Goal: Task Accomplishment & Management: Use online tool/utility

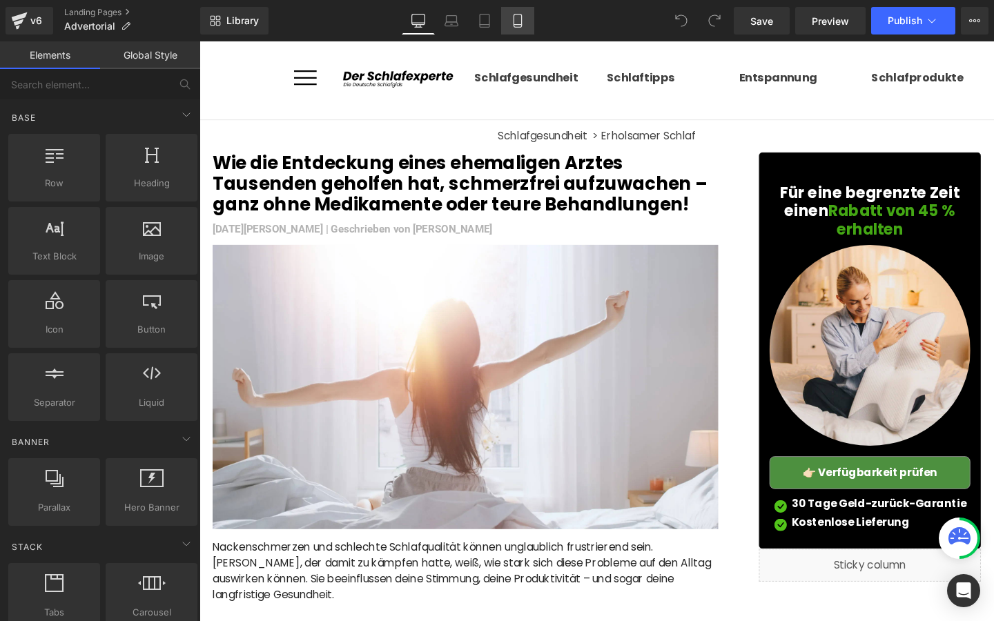
click at [522, 31] on link "Mobile" at bounding box center [517, 21] width 33 height 28
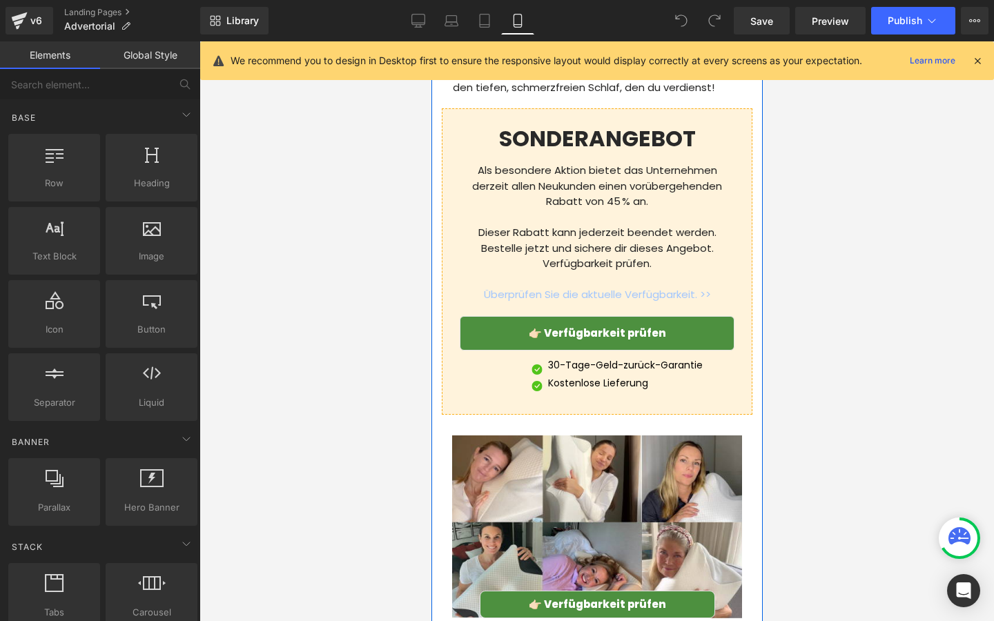
scroll to position [4544, 0]
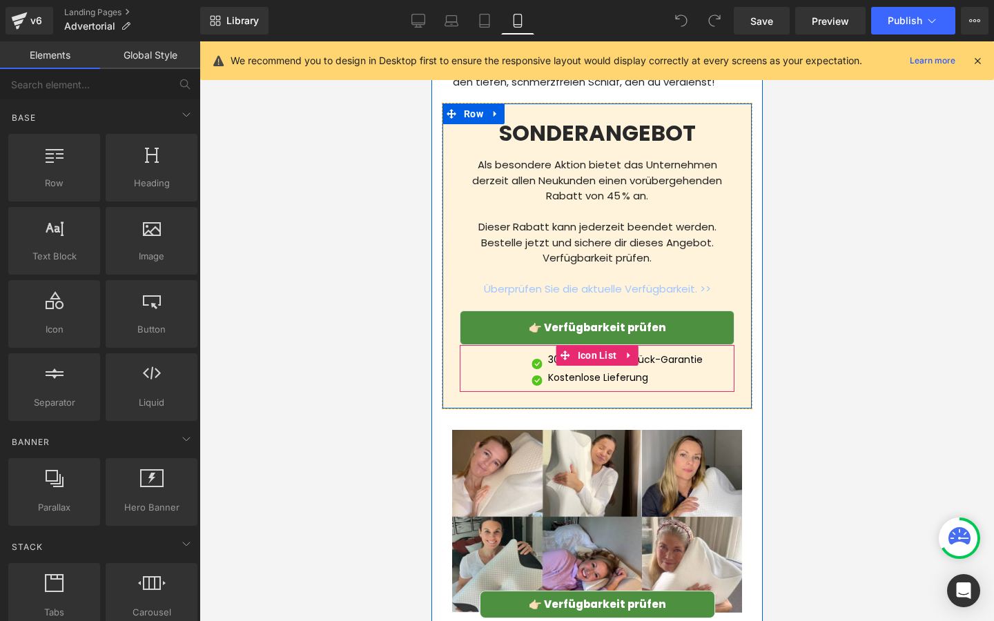
click at [482, 392] on div "Image 30-Tage-Geld-zurück-Garantie Text Block Image Kostenlose Lieferung Text B…" at bounding box center [596, 368] width 275 height 47
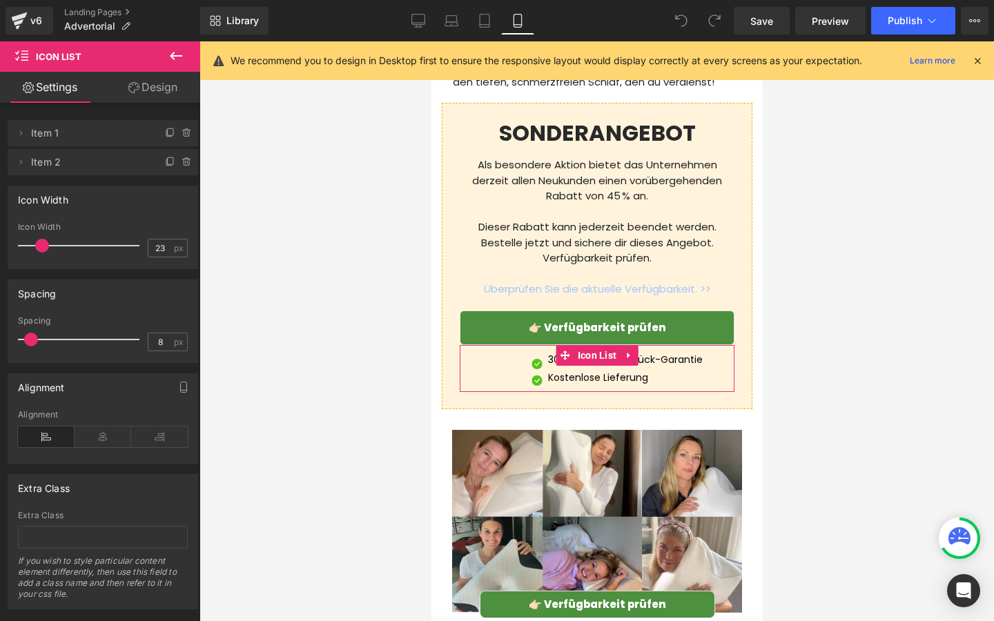
click at [143, 86] on link "Design" at bounding box center [153, 87] width 100 height 31
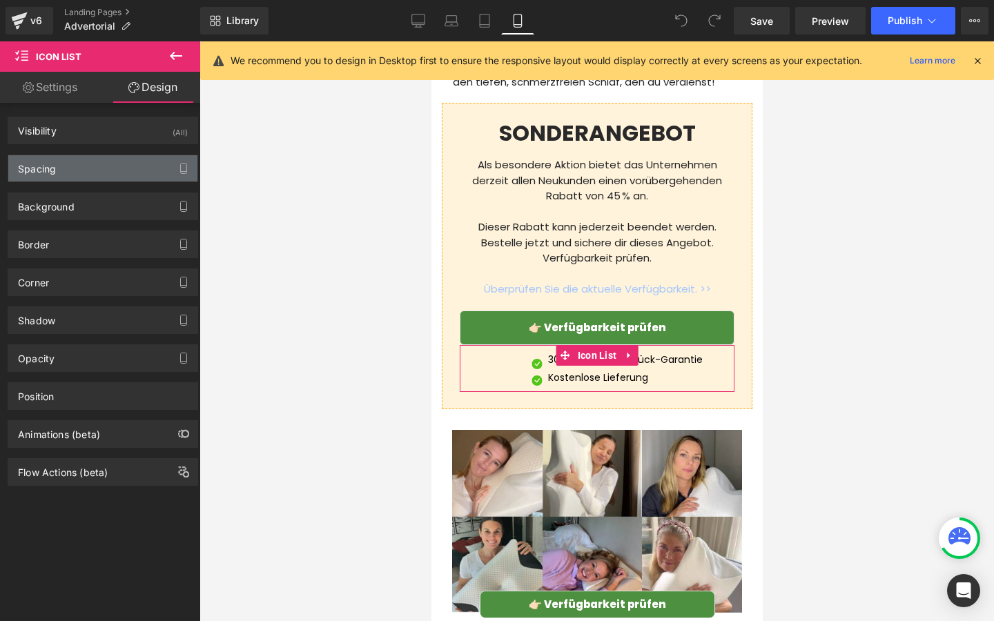
click at [107, 177] on div "Spacing" at bounding box center [102, 168] width 189 height 26
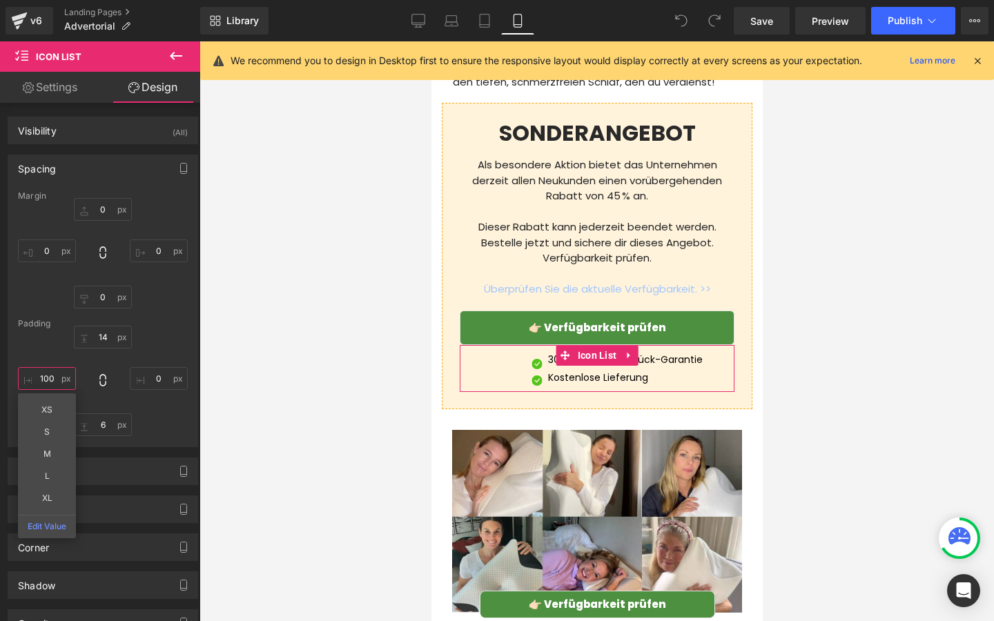
click at [57, 383] on input "100" at bounding box center [47, 378] width 58 height 23
type input "0"
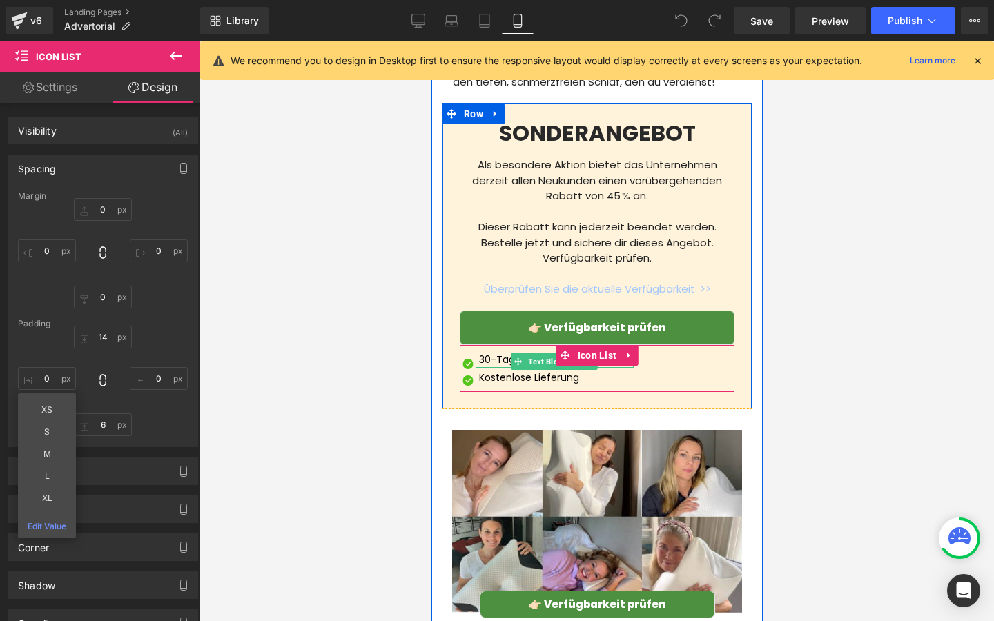
click at [492, 364] on p "30-Tage-Geld-zurück-Garantie" at bounding box center [555, 360] width 155 height 10
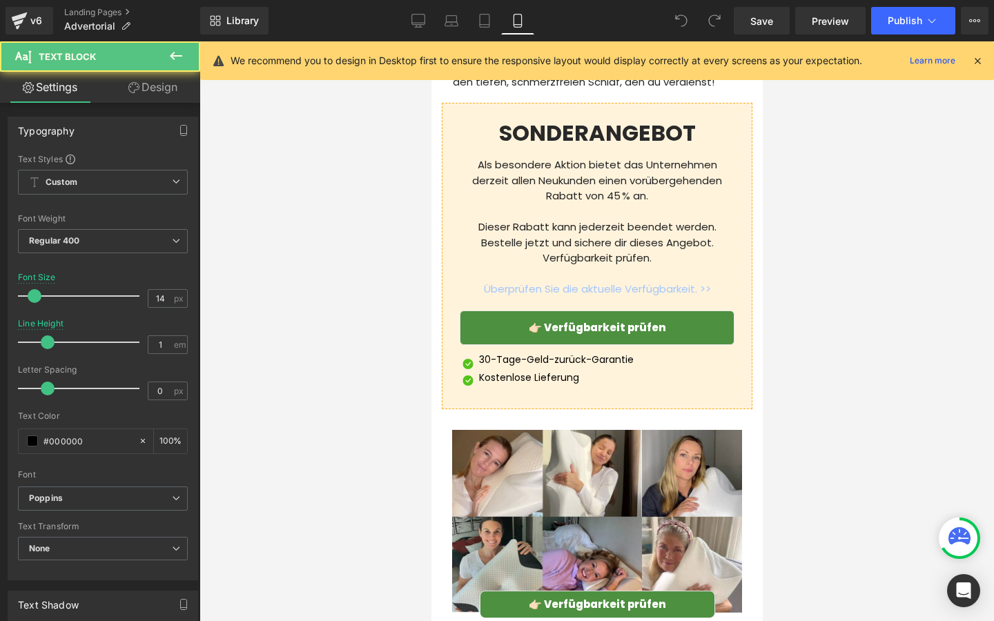
click at [134, 92] on icon at bounding box center [133, 87] width 11 height 11
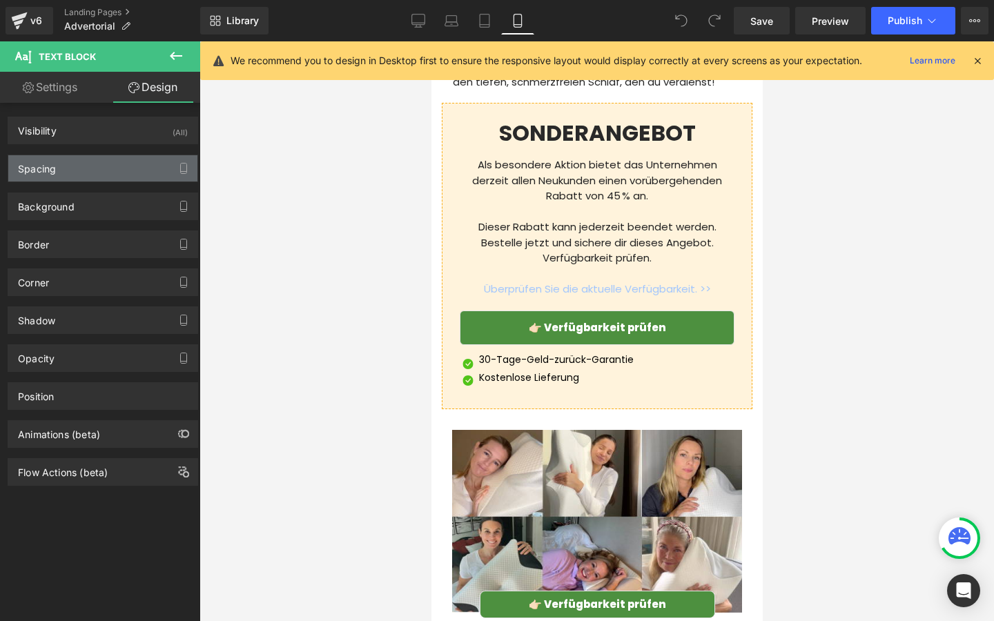
click at [79, 181] on div "Spacing" at bounding box center [102, 168] width 189 height 26
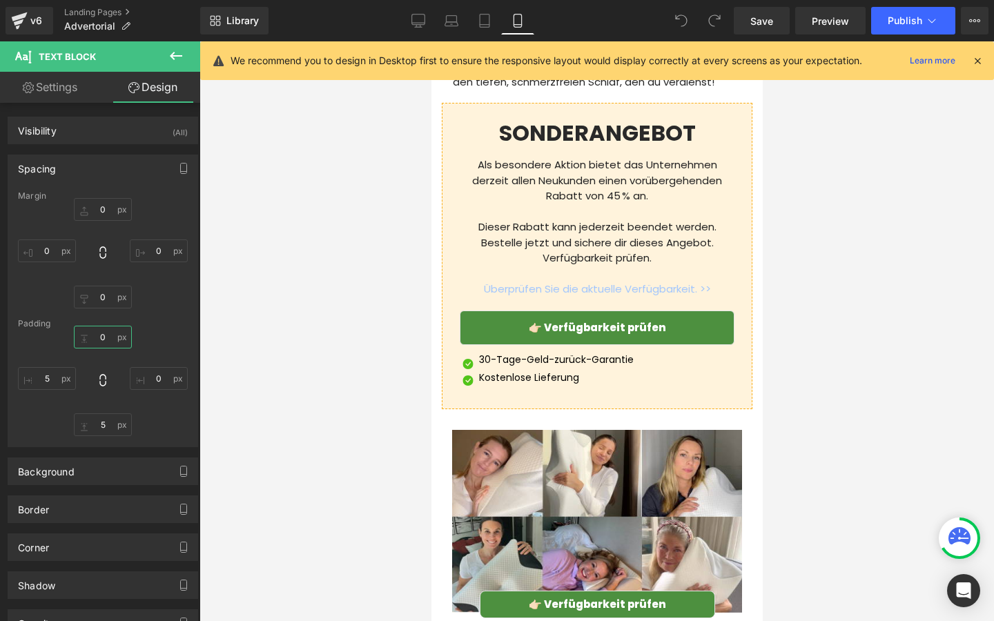
click at [110, 339] on input "0" at bounding box center [103, 337] width 58 height 23
type input "5"
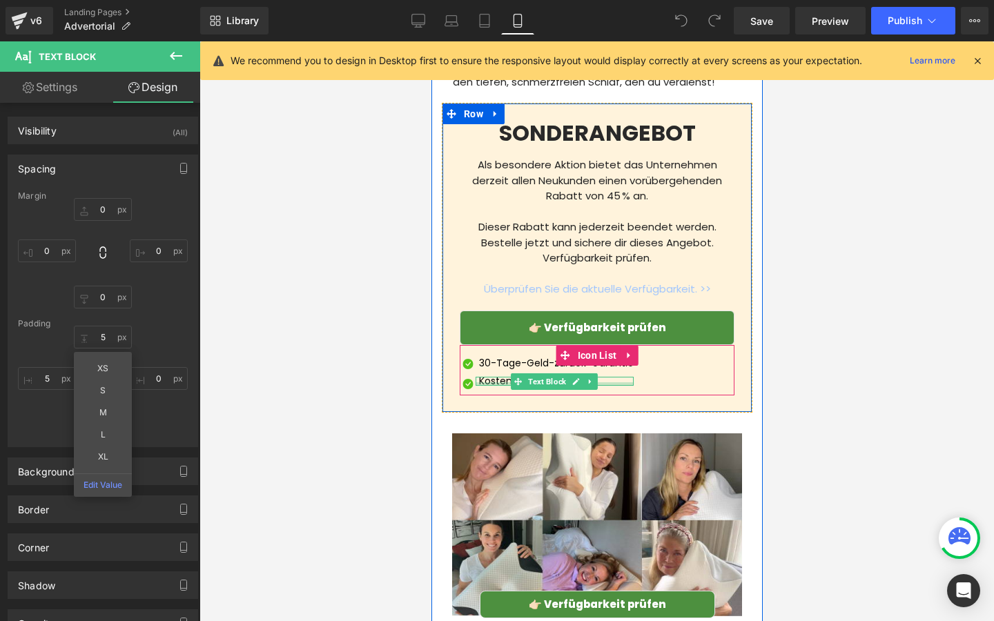
click at [490, 386] on div at bounding box center [554, 383] width 158 height 3
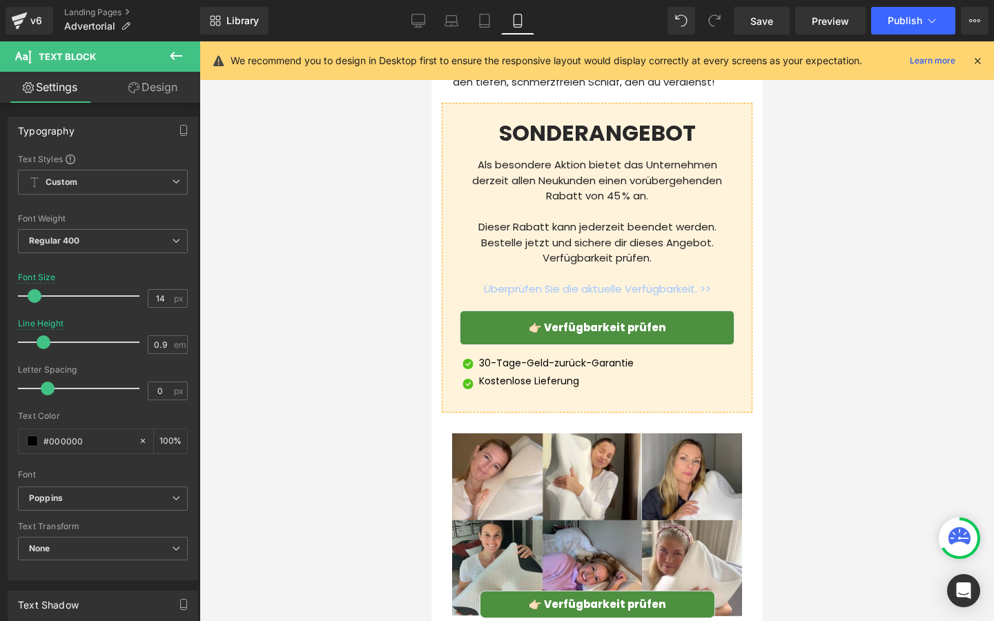
click at [137, 88] on link "Design" at bounding box center [153, 87] width 100 height 31
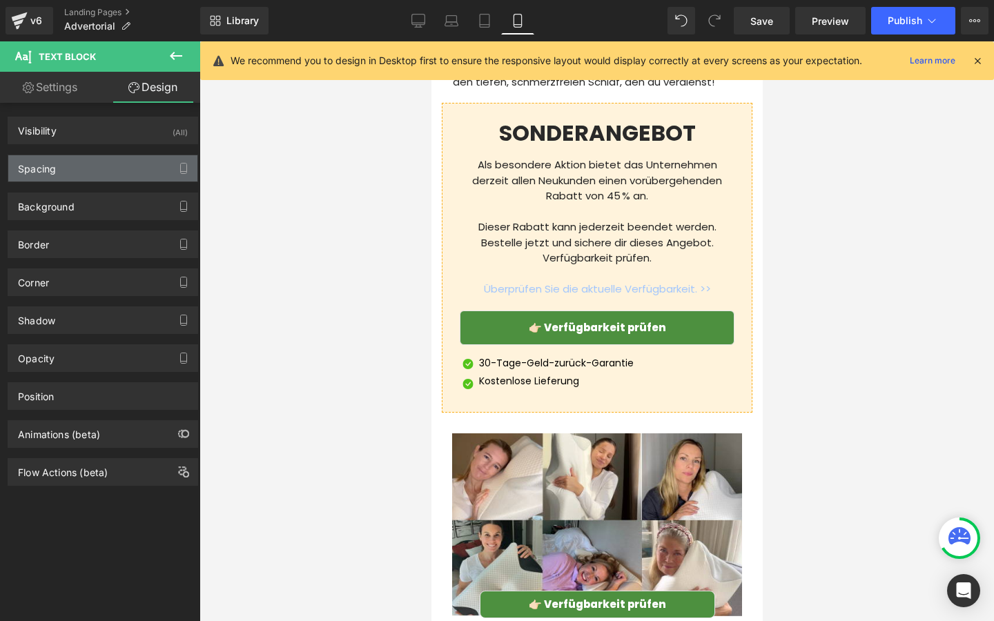
click at [74, 173] on div "Spacing" at bounding box center [102, 168] width 189 height 26
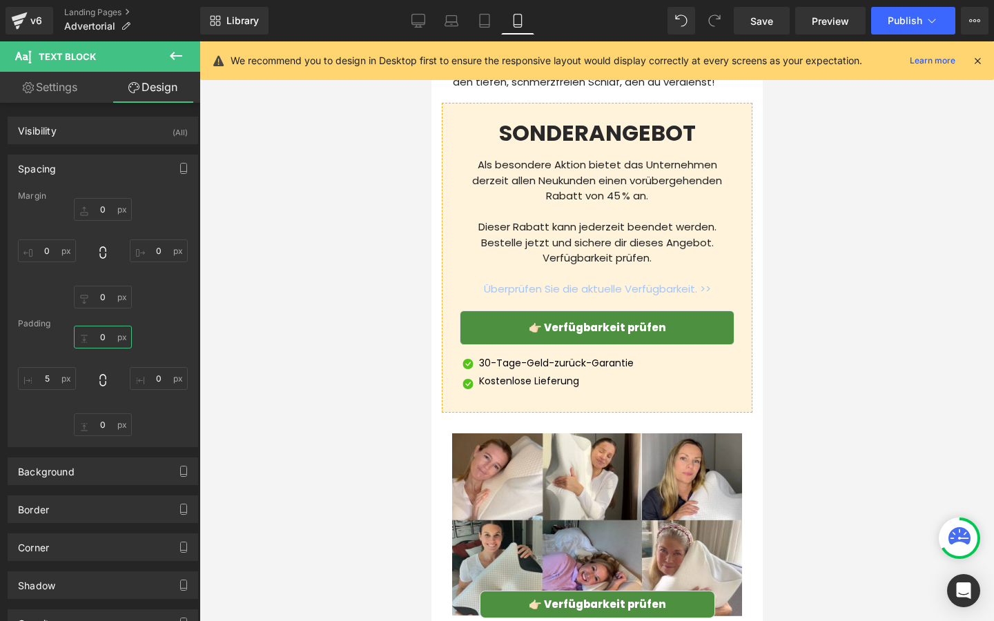
click at [110, 335] on input "0" at bounding box center [103, 337] width 58 height 23
type input "5"
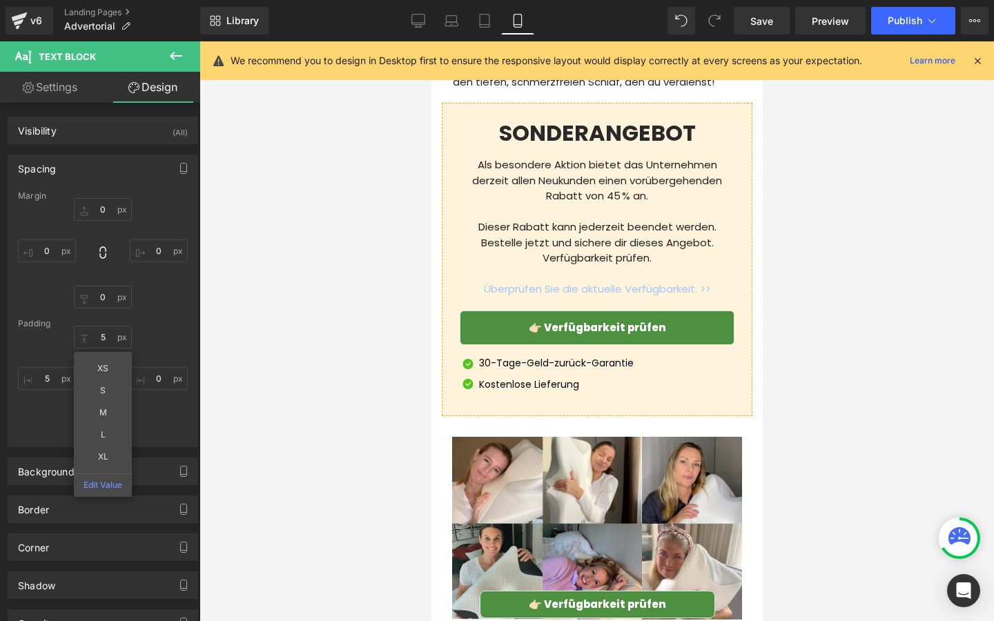
click at [311, 335] on div at bounding box center [596, 331] width 794 height 580
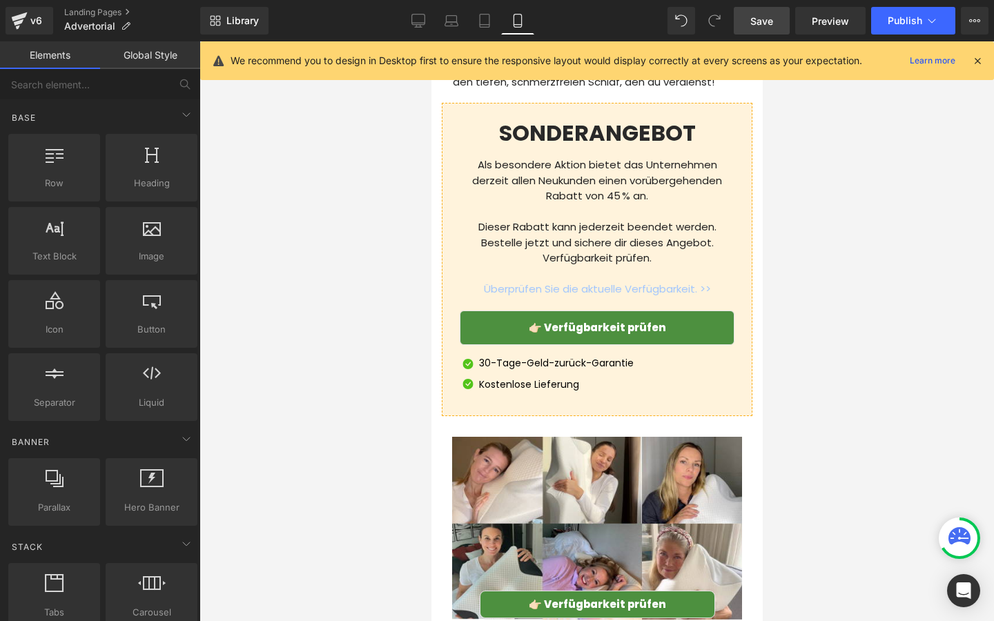
click at [770, 17] on span "Save" at bounding box center [761, 21] width 23 height 14
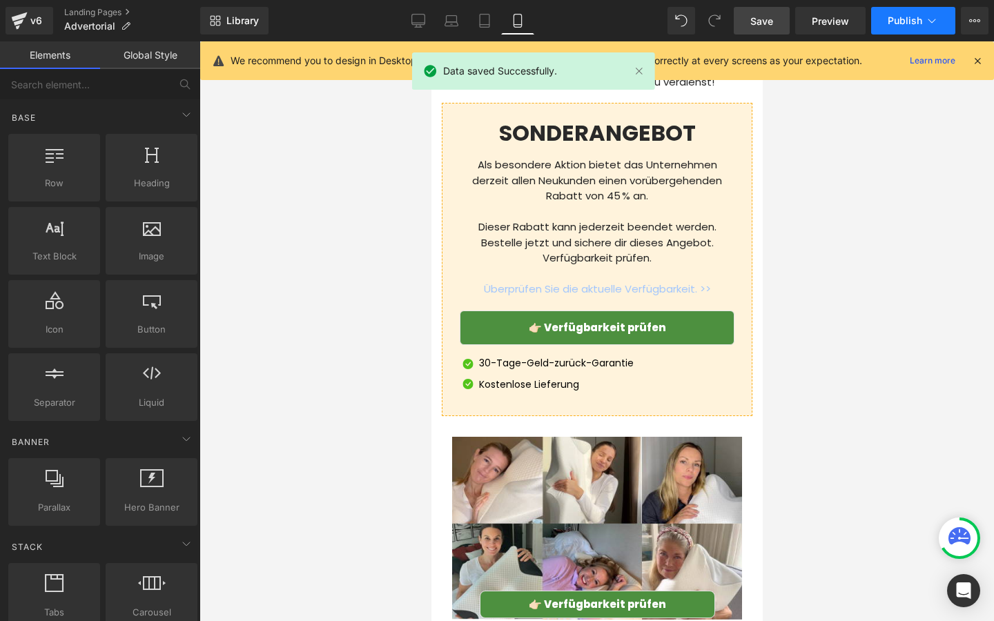
click at [891, 19] on span "Publish" at bounding box center [904, 20] width 35 height 11
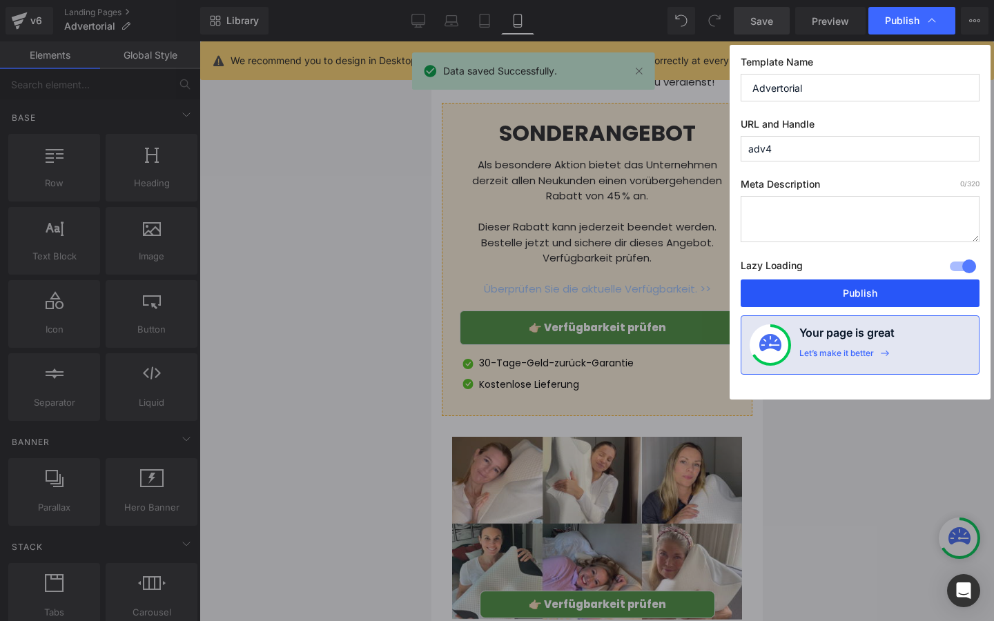
click at [812, 296] on button "Publish" at bounding box center [859, 293] width 239 height 28
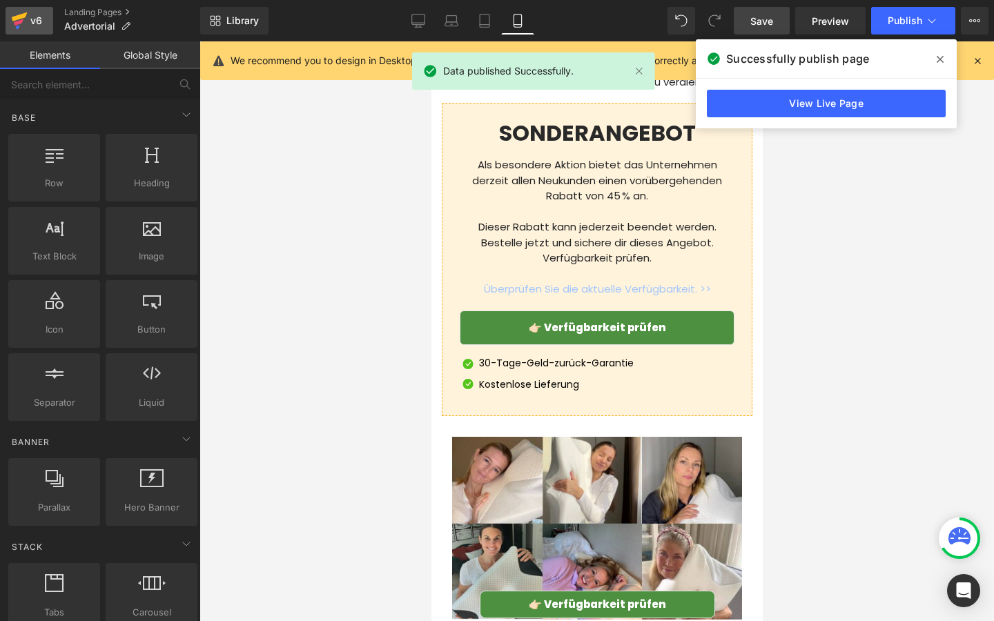
click at [31, 22] on div "v6" at bounding box center [36, 21] width 17 height 18
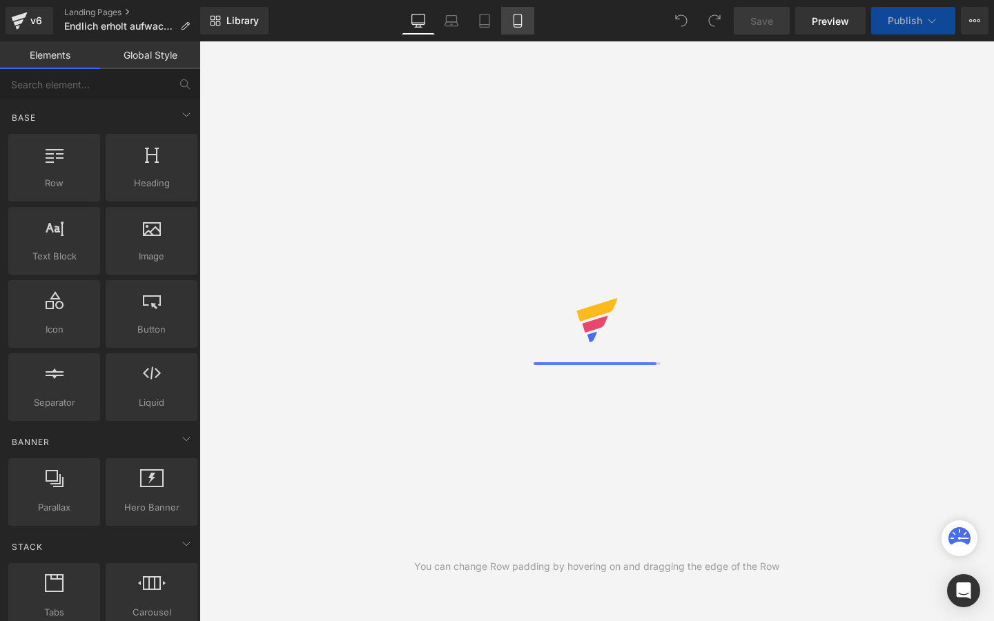
click at [517, 27] on icon at bounding box center [517, 20] width 8 height 13
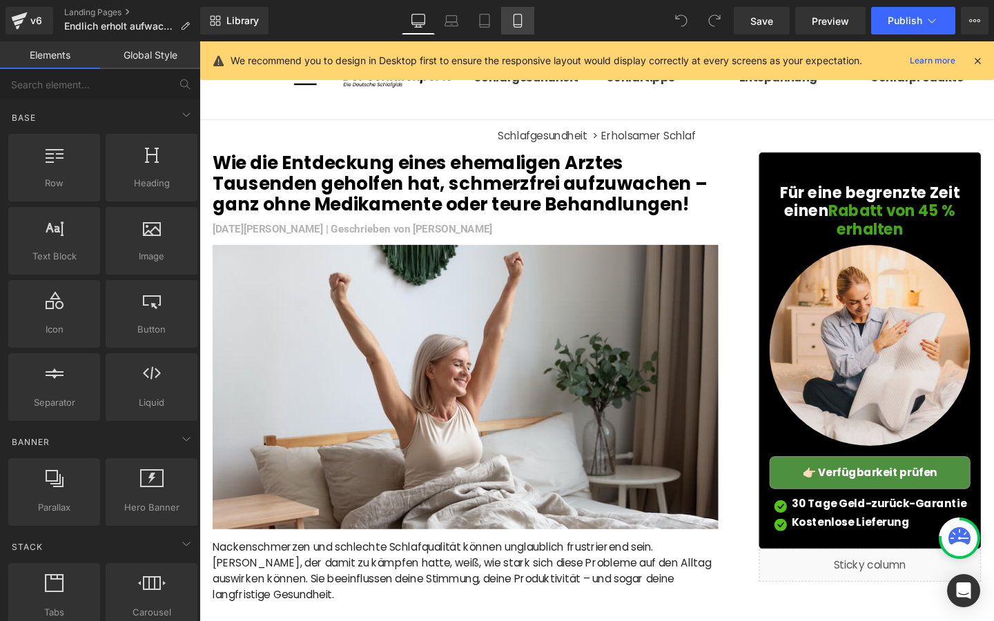
click at [524, 27] on icon at bounding box center [518, 21] width 14 height 14
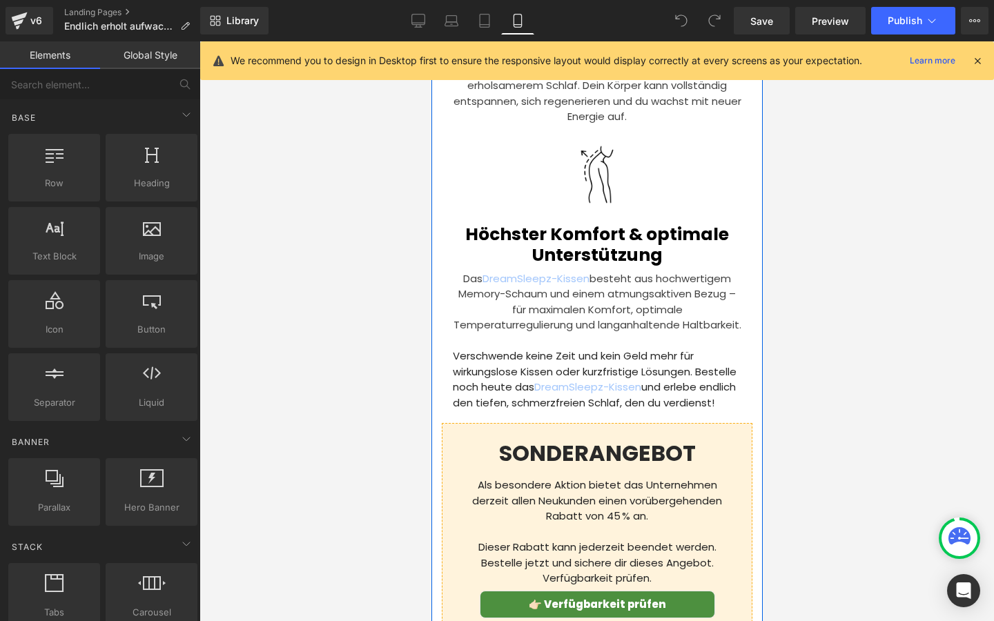
scroll to position [4497, 0]
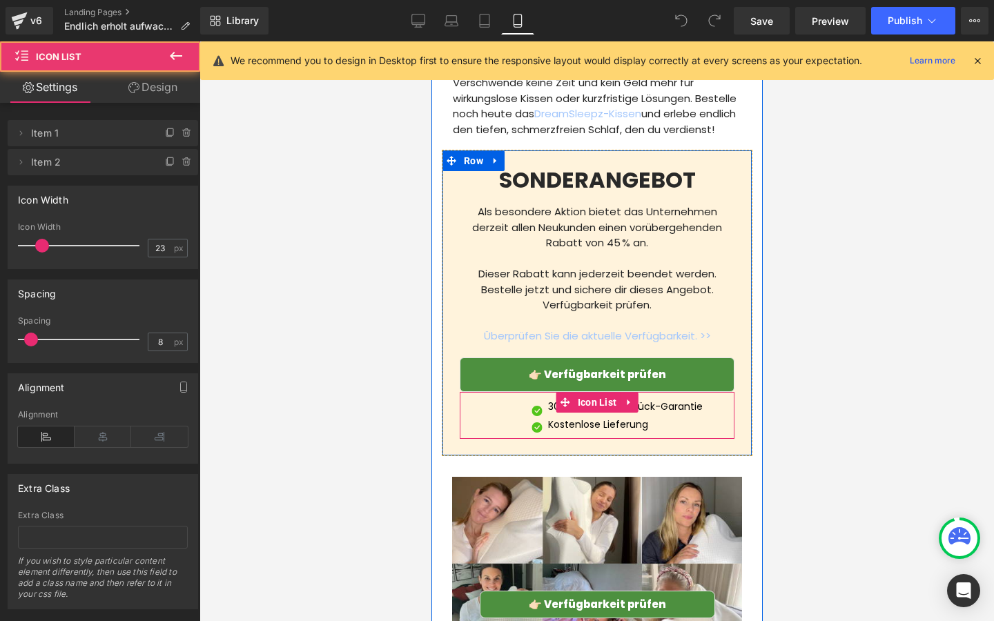
click at [500, 439] on div "Image 30-Tage-Geld-zurück-Garantie Text Block Image Kostenlose Lieferung Text B…" at bounding box center [596, 415] width 275 height 47
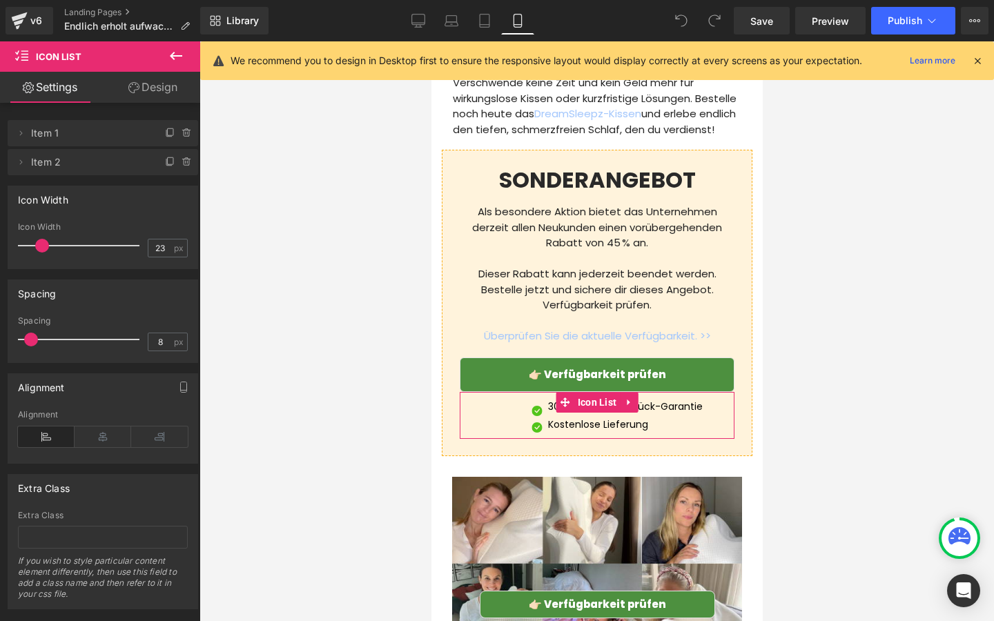
click at [141, 91] on link "Design" at bounding box center [153, 87] width 100 height 31
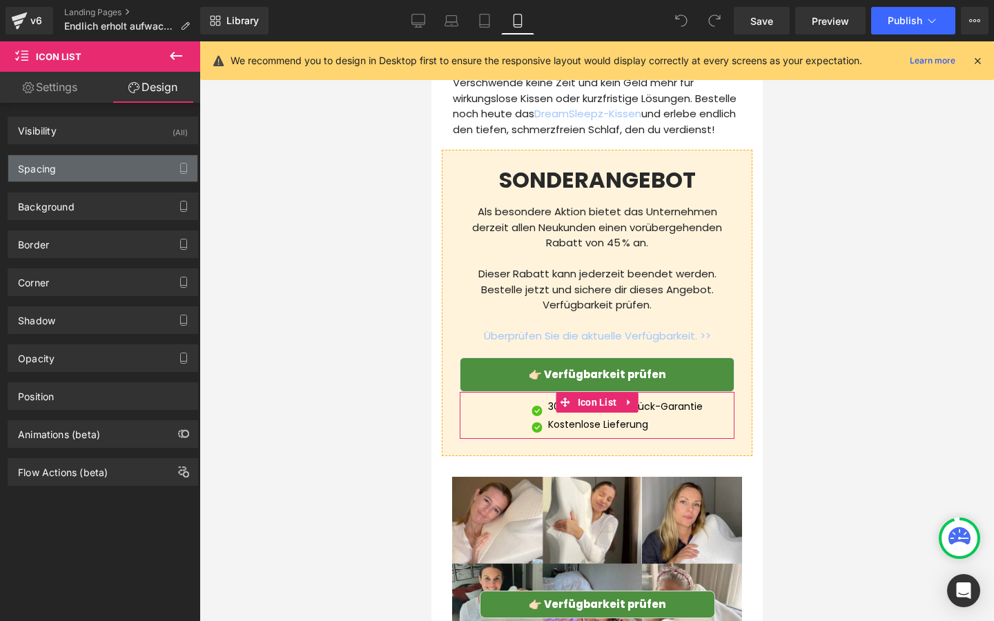
click at [105, 172] on div "Spacing" at bounding box center [102, 168] width 189 height 26
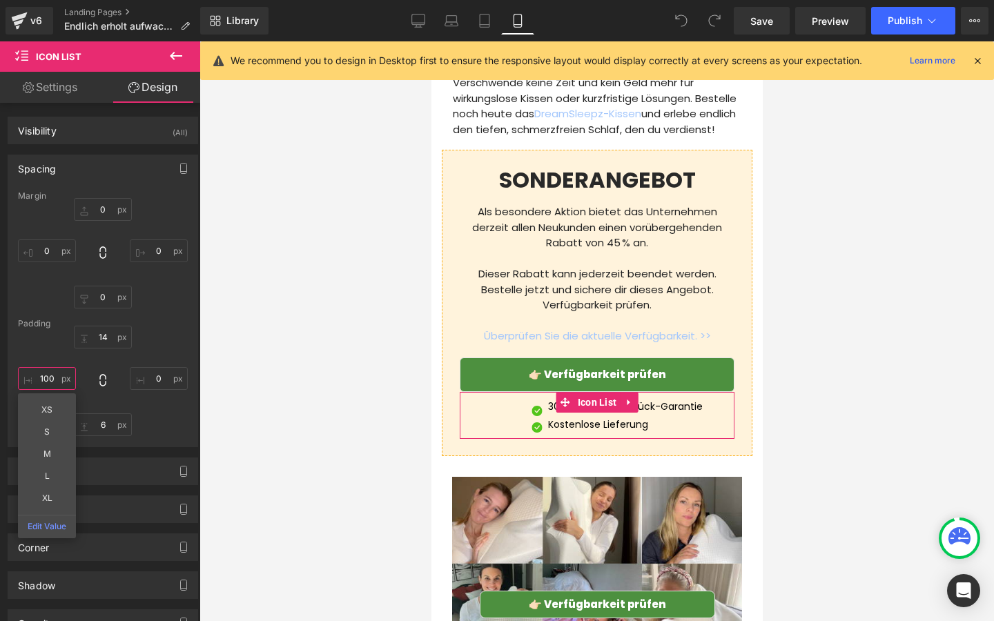
click at [57, 375] on input "100" at bounding box center [47, 378] width 58 height 23
type input "0"
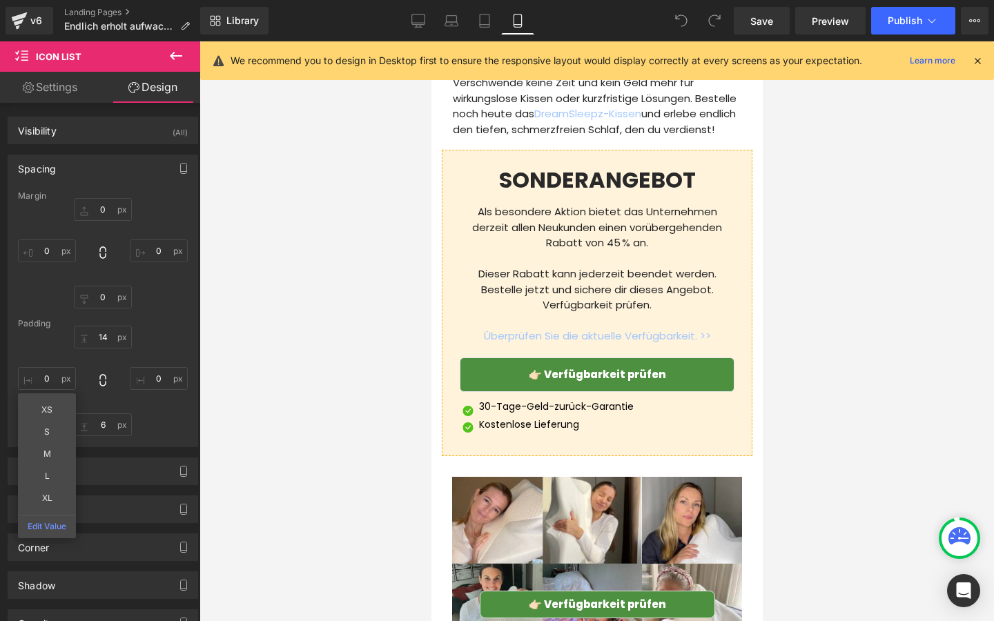
click at [253, 393] on div at bounding box center [596, 331] width 794 height 580
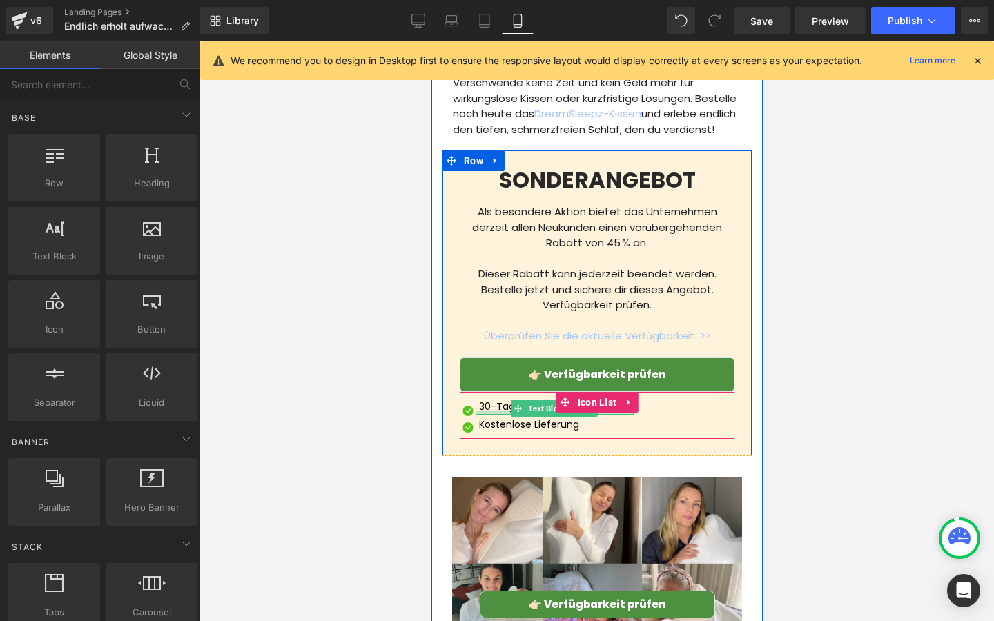
click at [495, 415] on div at bounding box center [554, 412] width 158 height 3
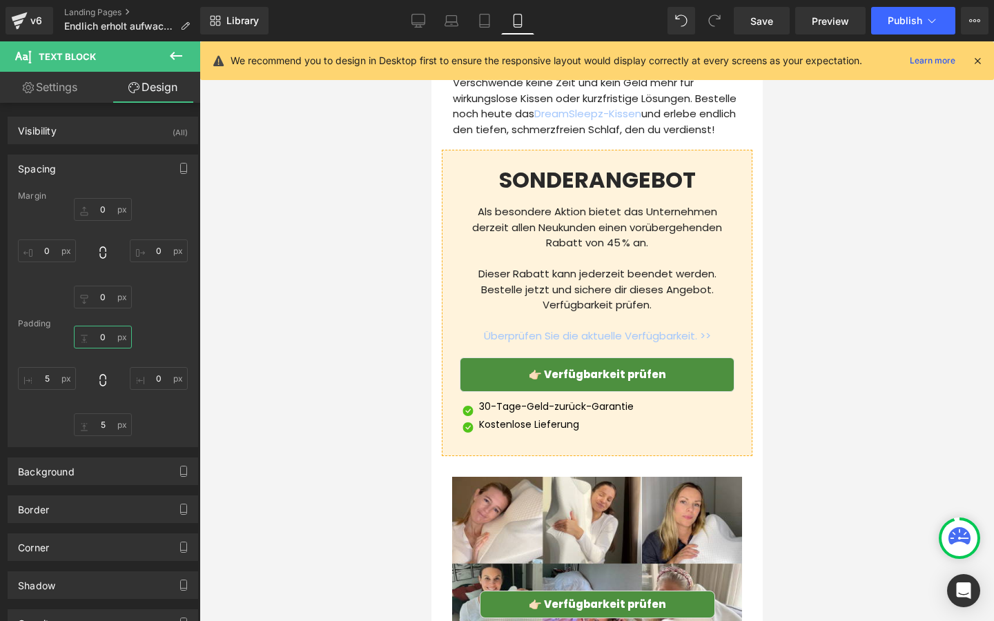
click at [108, 334] on input "0" at bounding box center [103, 337] width 58 height 23
type input "5"
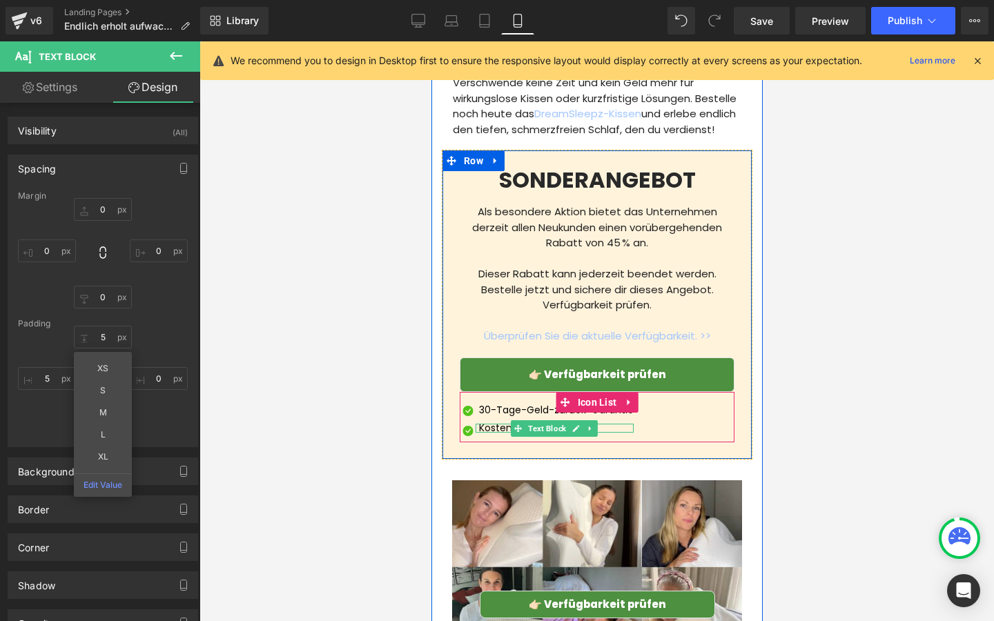
click at [490, 433] on p "Kostenlose Lieferung" at bounding box center [555, 428] width 155 height 9
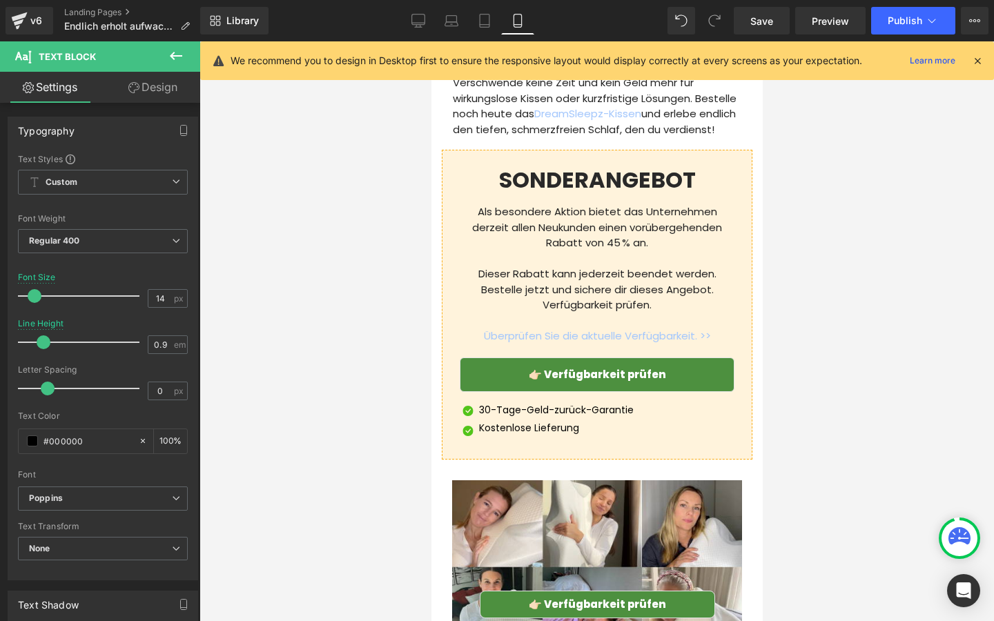
click at [134, 87] on icon at bounding box center [133, 87] width 11 height 11
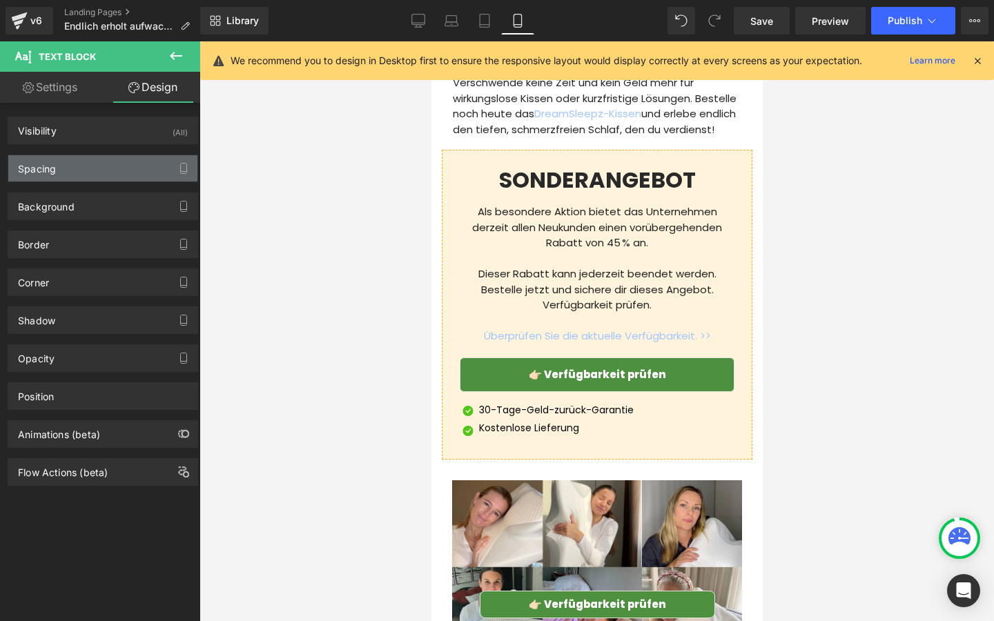
click at [70, 173] on div "Spacing" at bounding box center [102, 168] width 189 height 26
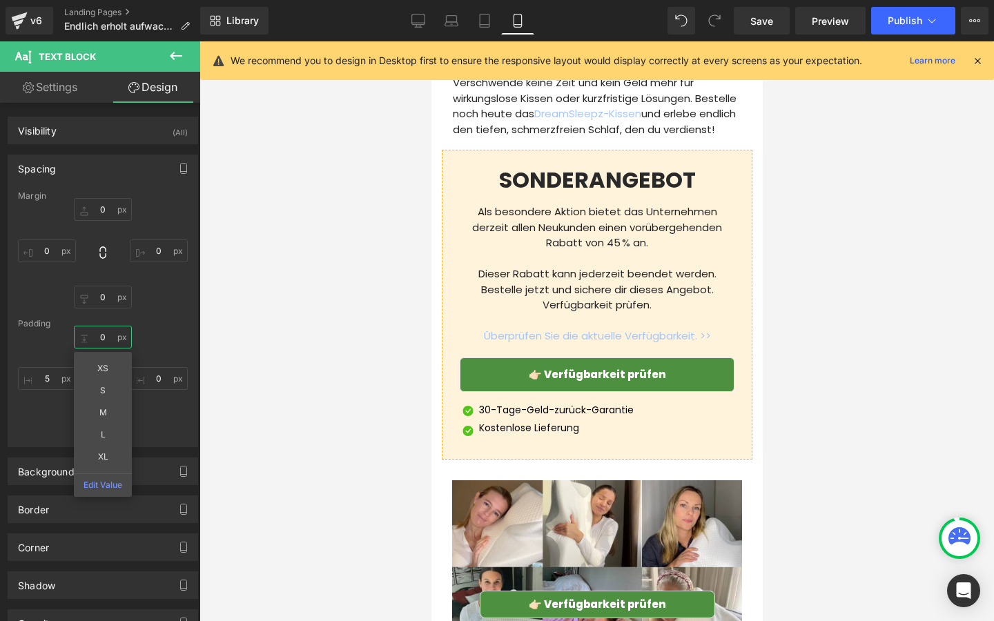
click at [108, 339] on input "0" at bounding box center [103, 337] width 58 height 23
type input "5"
type input "3"
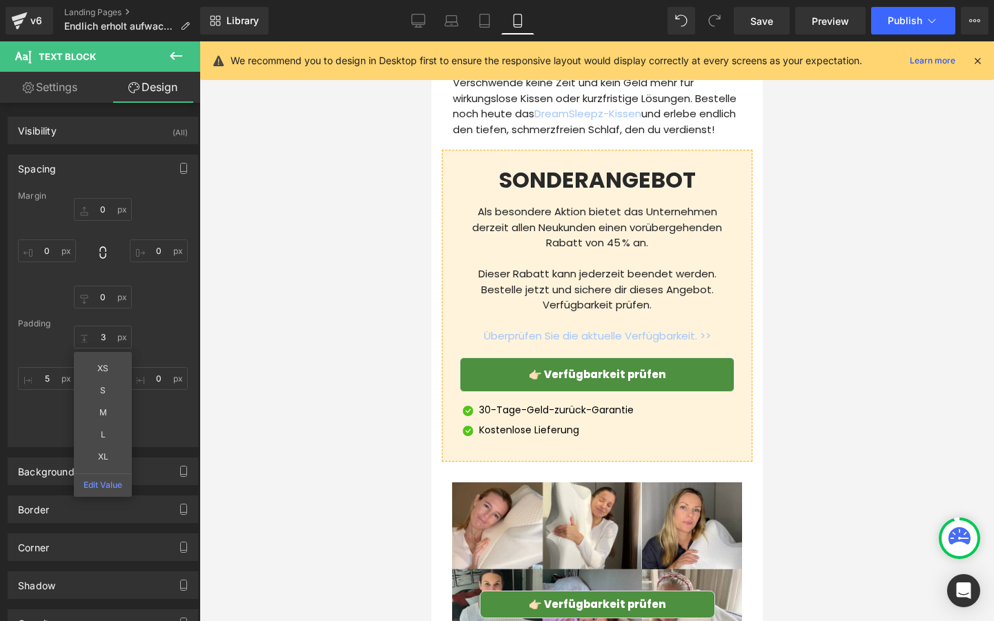
click at [336, 342] on div at bounding box center [596, 331] width 794 height 580
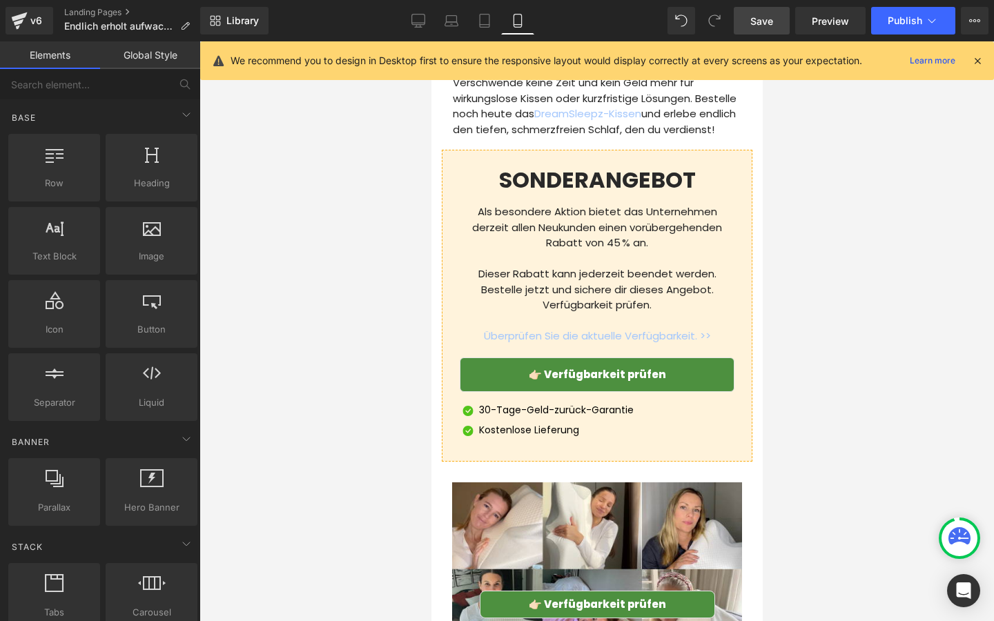
click at [753, 22] on span "Save" at bounding box center [761, 21] width 23 height 14
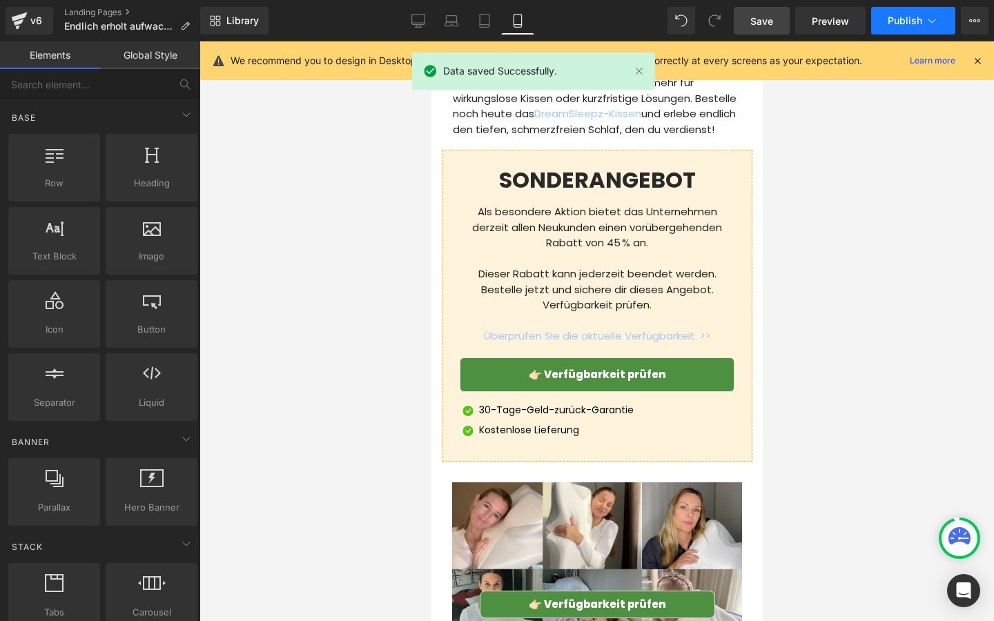
click at [888, 23] on span "Publish" at bounding box center [904, 20] width 35 height 11
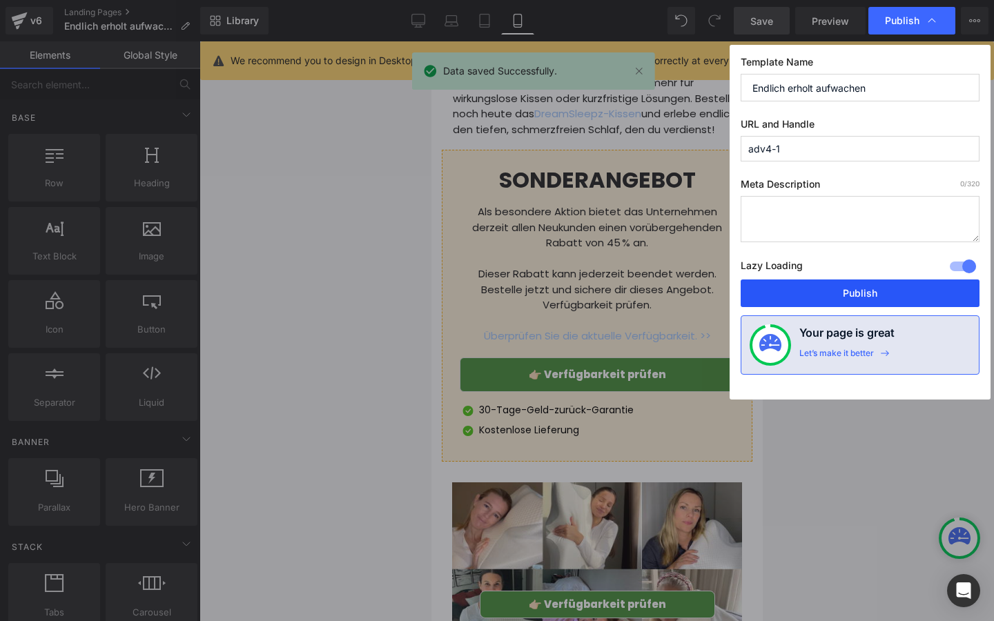
click at [799, 292] on button "Publish" at bounding box center [859, 293] width 239 height 28
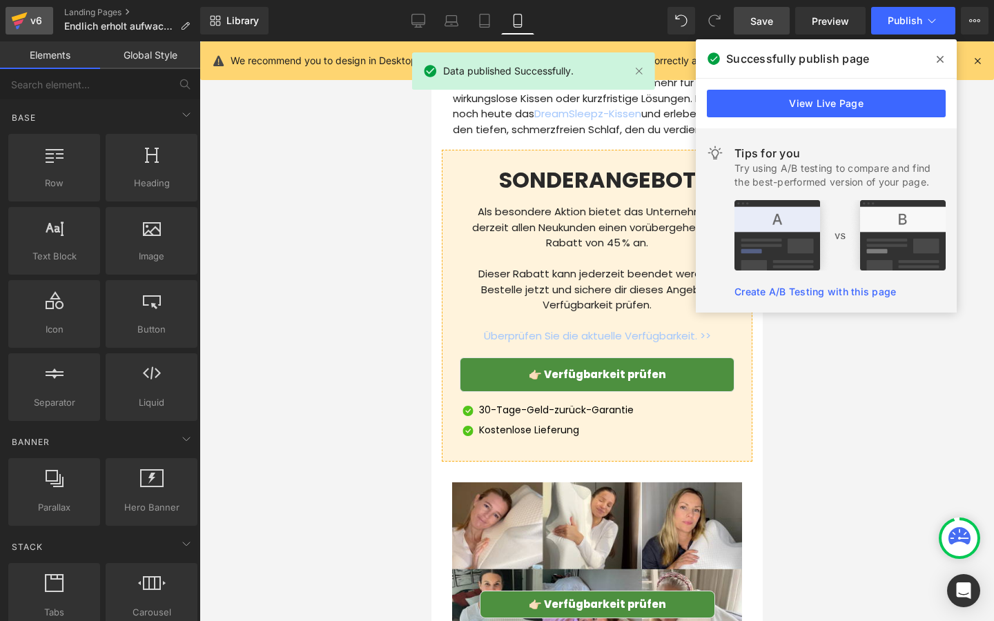
click at [34, 28] on div "v6" at bounding box center [36, 21] width 17 height 18
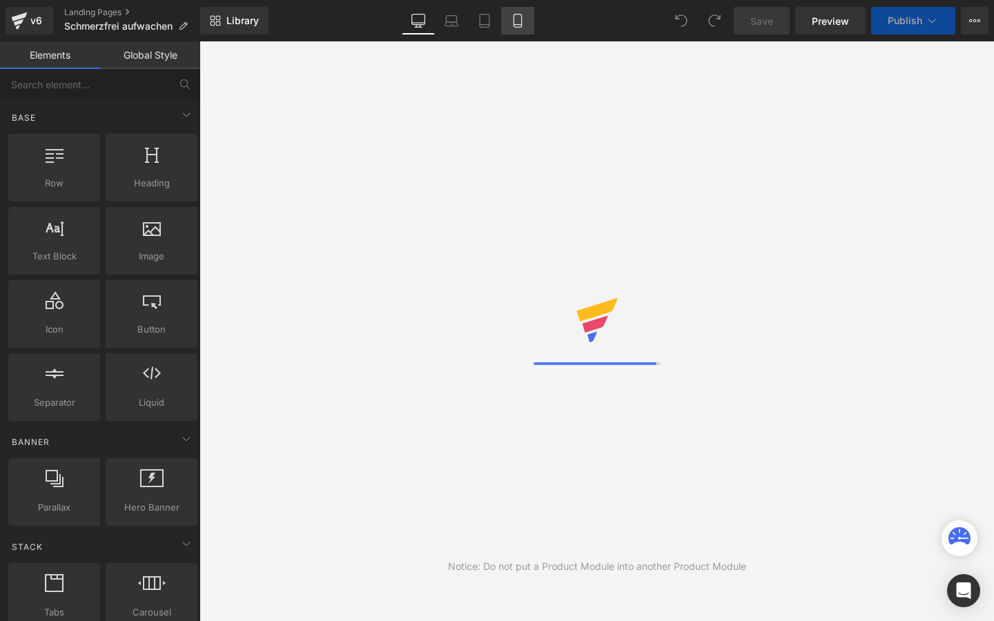
click at [524, 24] on icon at bounding box center [518, 21] width 14 height 14
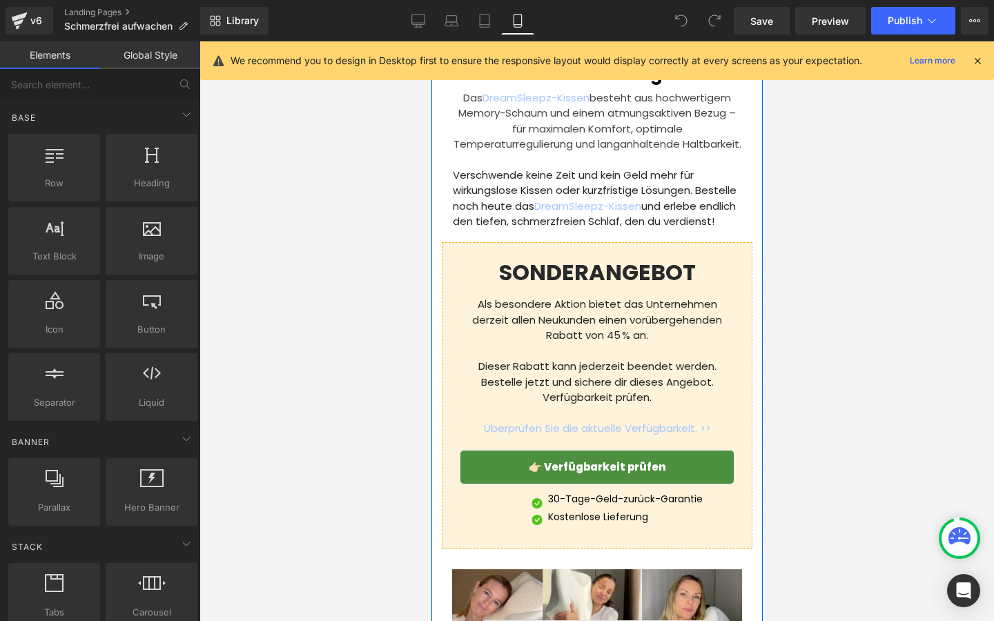
scroll to position [4644, 0]
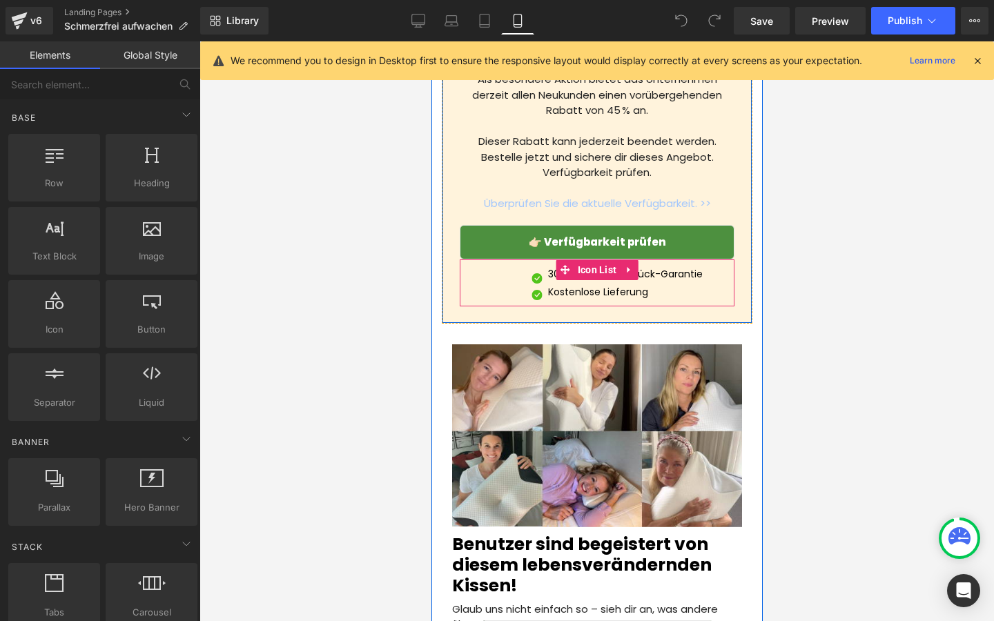
click at [511, 306] on div "Image 30-Tage-Geld-zurück-Garantie Text Block Image Kostenlose Lieferung Text B…" at bounding box center [596, 282] width 275 height 47
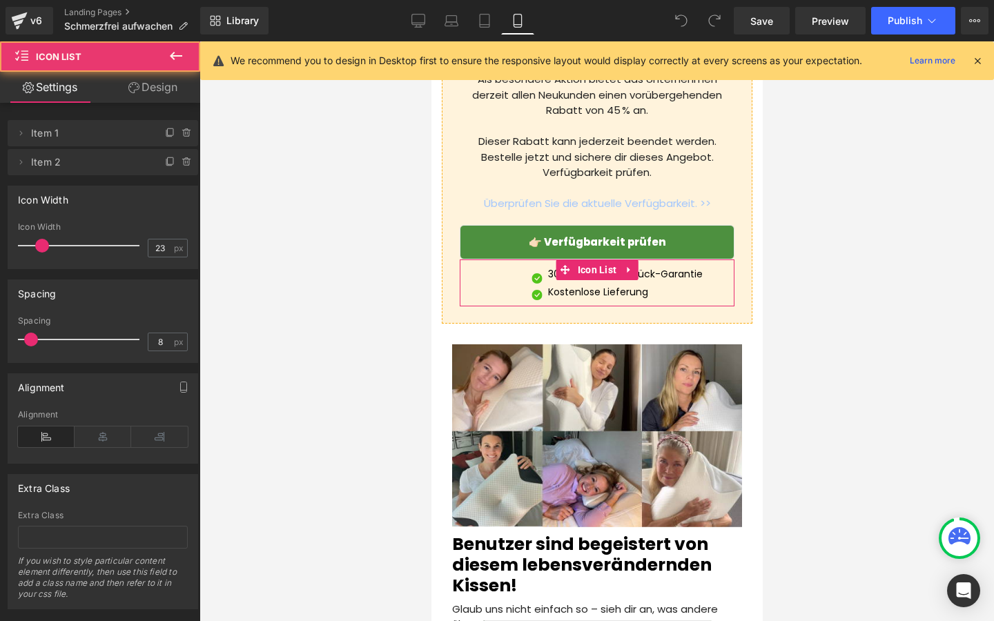
click at [144, 82] on link "Design" at bounding box center [153, 87] width 100 height 31
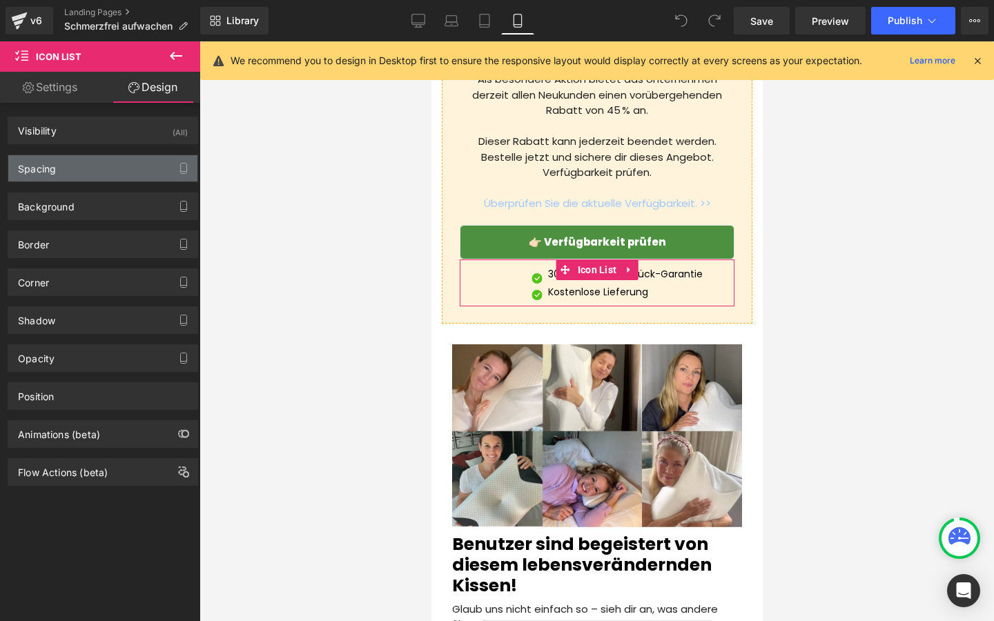
click at [104, 157] on div "Spacing" at bounding box center [102, 168] width 189 height 26
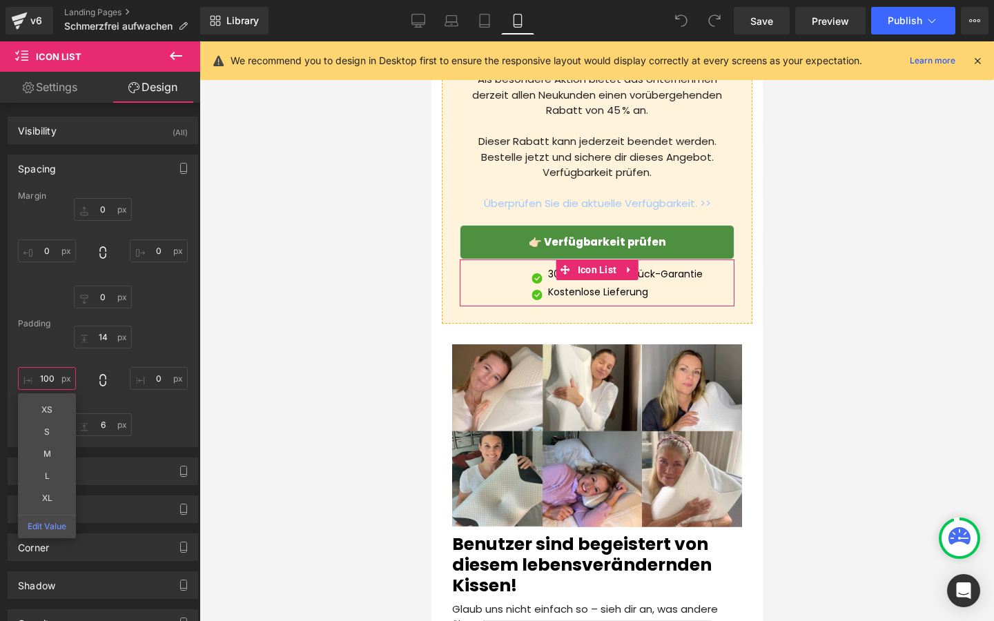
click at [53, 375] on input "100" at bounding box center [47, 378] width 58 height 23
type input "0"
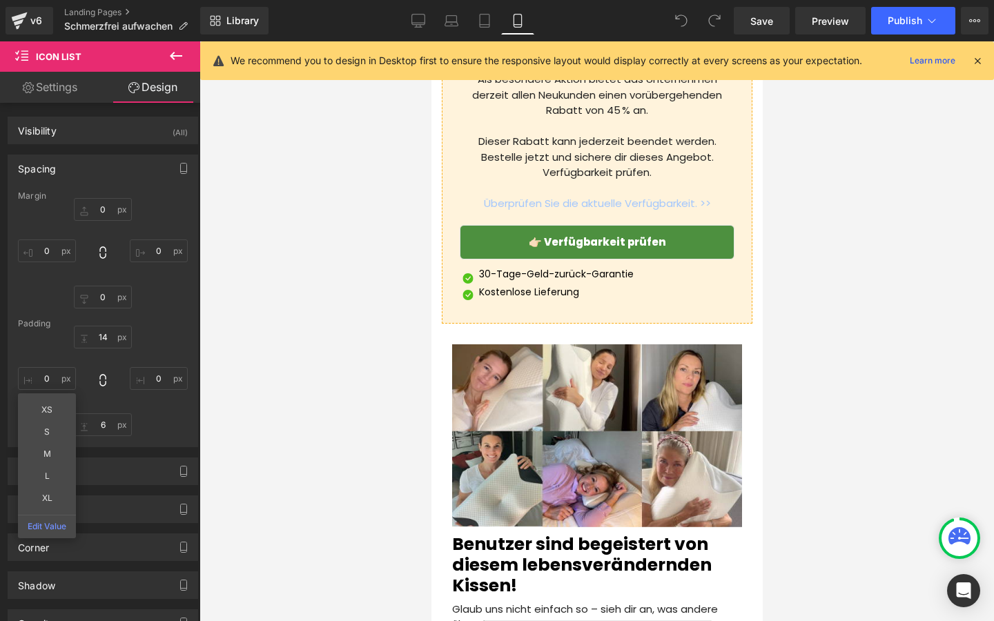
click at [231, 377] on div at bounding box center [596, 331] width 794 height 580
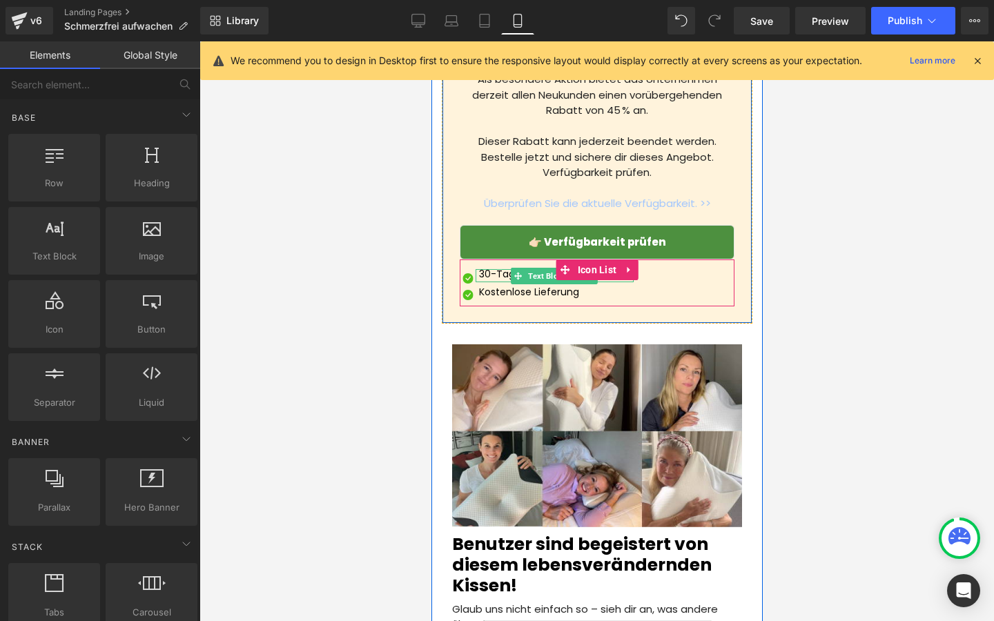
click at [495, 279] on p "30-Tage-Geld-zurück-Garantie" at bounding box center [555, 274] width 155 height 10
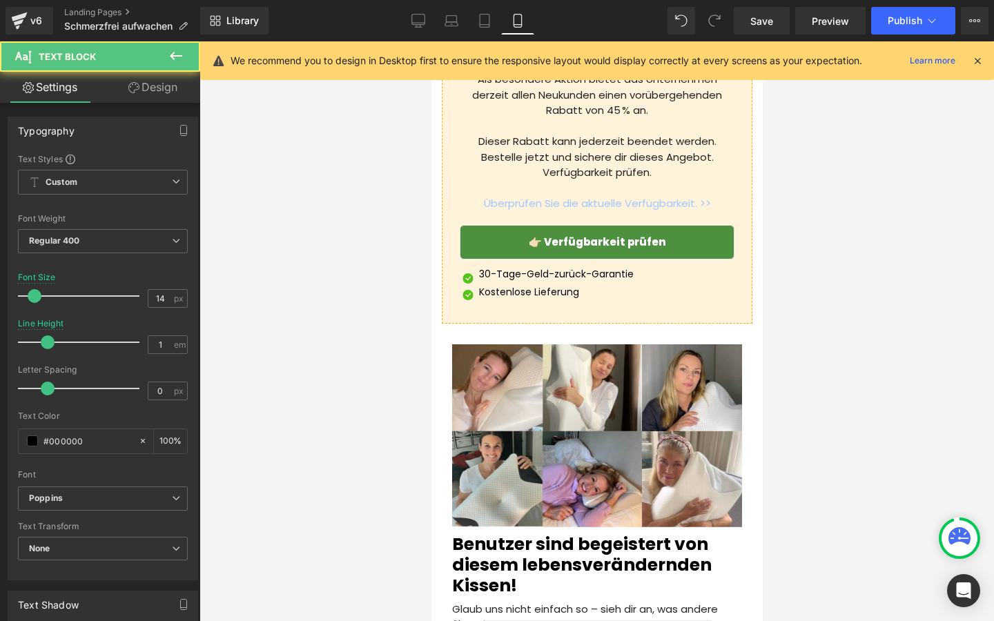
click at [132, 87] on icon at bounding box center [133, 87] width 11 height 11
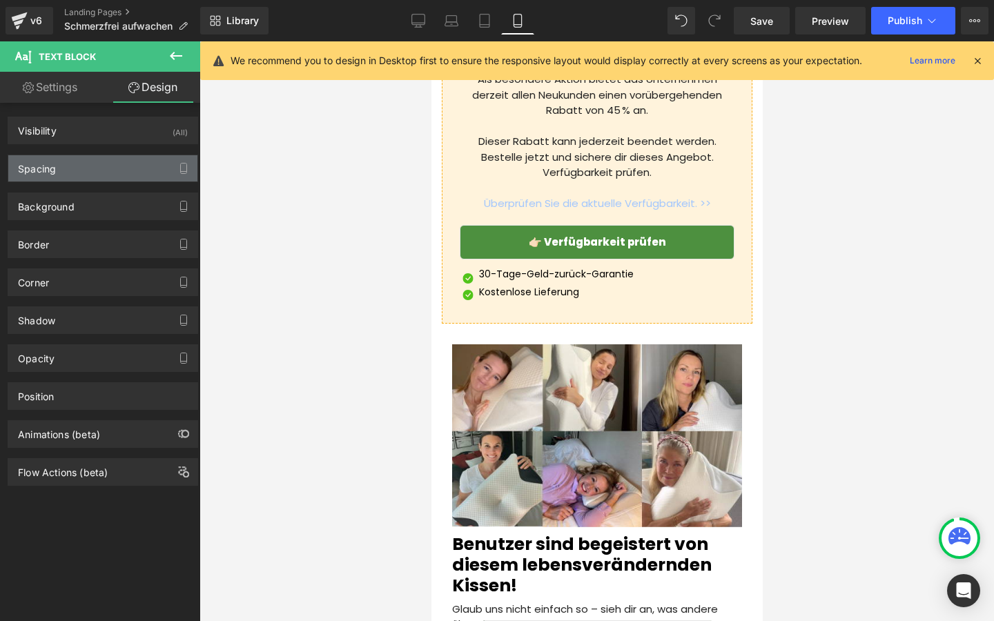
click at [97, 167] on div "Spacing" at bounding box center [102, 168] width 189 height 26
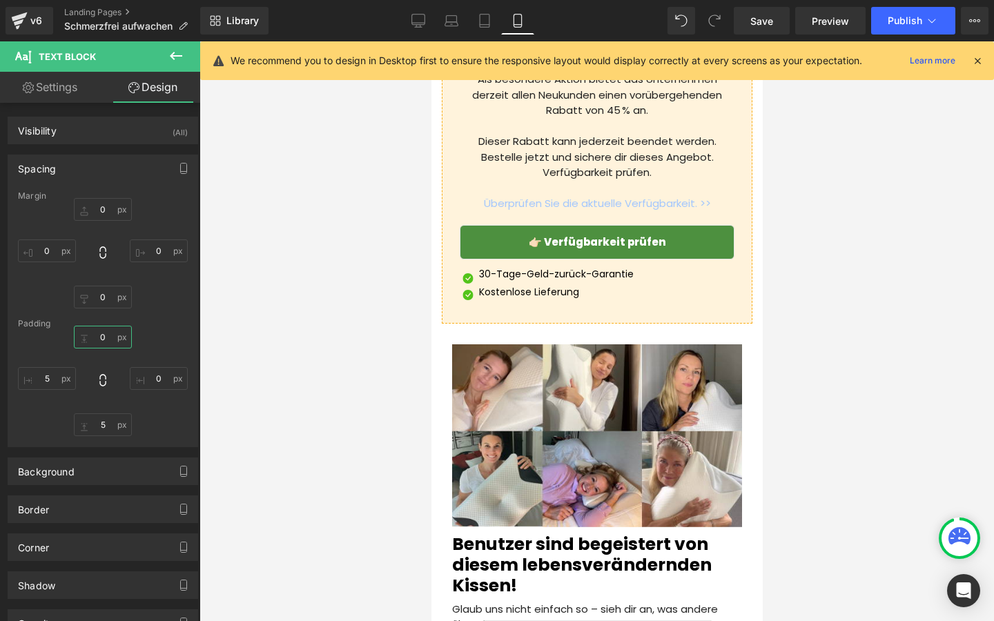
click at [108, 335] on input "0" at bounding box center [103, 337] width 58 height 23
type input "5"
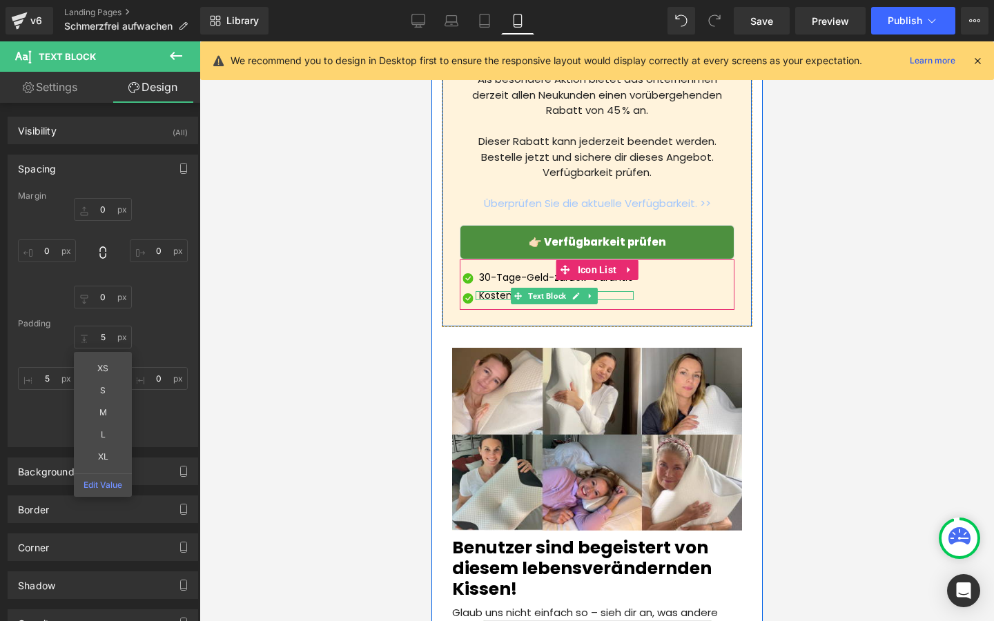
click at [490, 300] on p "Kostenlose Lieferung" at bounding box center [555, 295] width 155 height 9
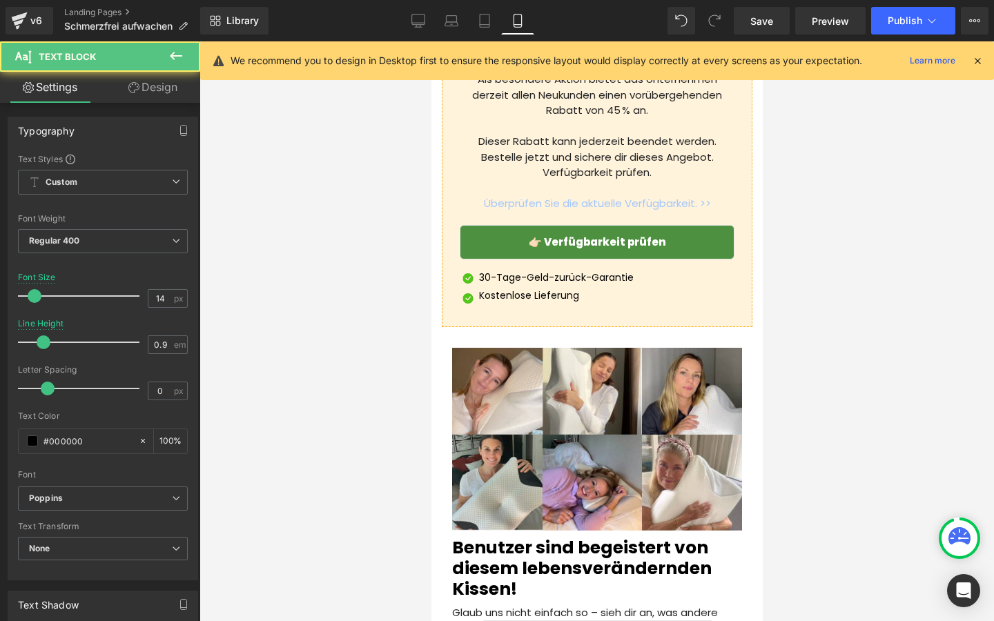
click at [158, 94] on link "Design" at bounding box center [153, 87] width 100 height 31
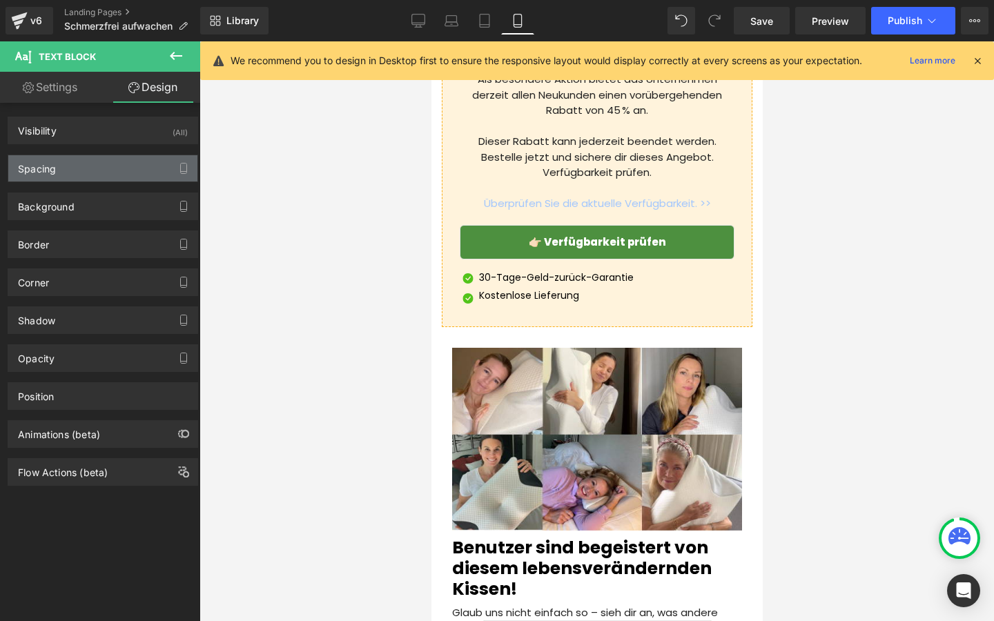
click at [73, 176] on div "Spacing" at bounding box center [102, 168] width 189 height 26
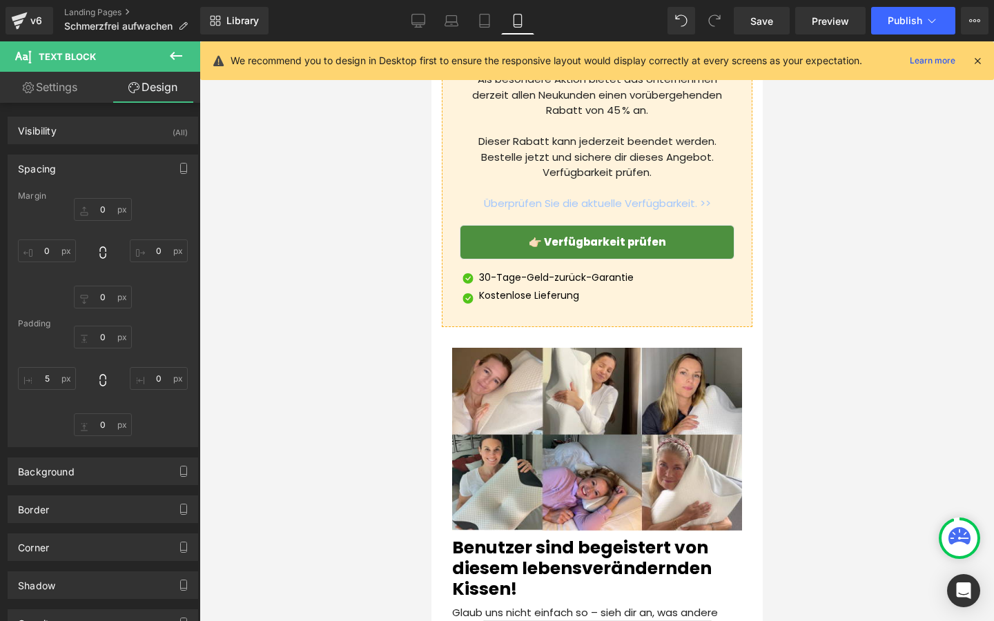
click at [115, 351] on div at bounding box center [103, 381] width 170 height 110
click at [112, 342] on input "text" at bounding box center [103, 337] width 58 height 23
type input "3"
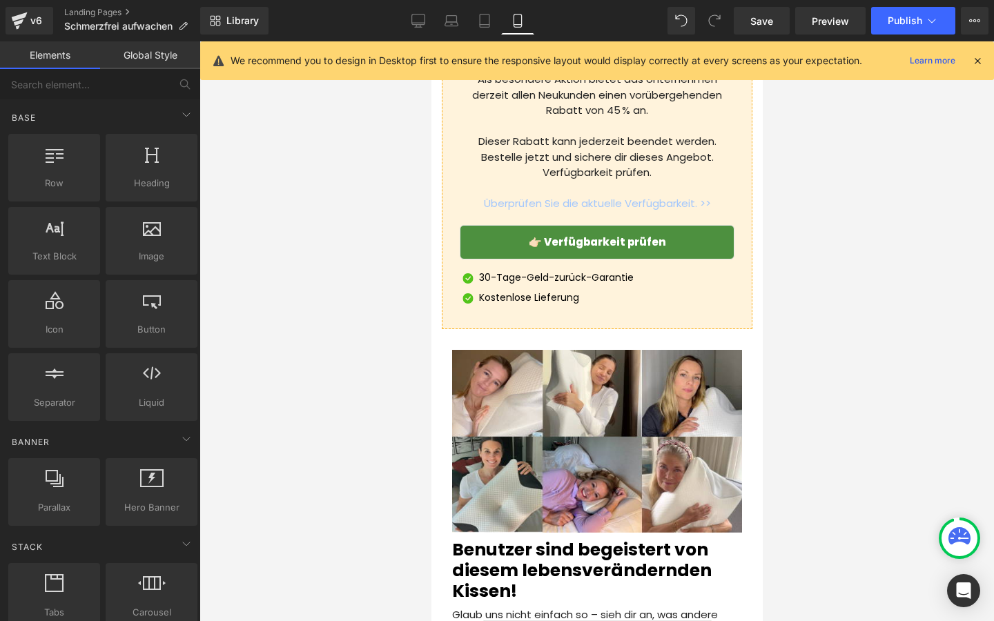
click at [256, 305] on div at bounding box center [596, 331] width 794 height 580
click at [771, 21] on span "Save" at bounding box center [761, 21] width 23 height 14
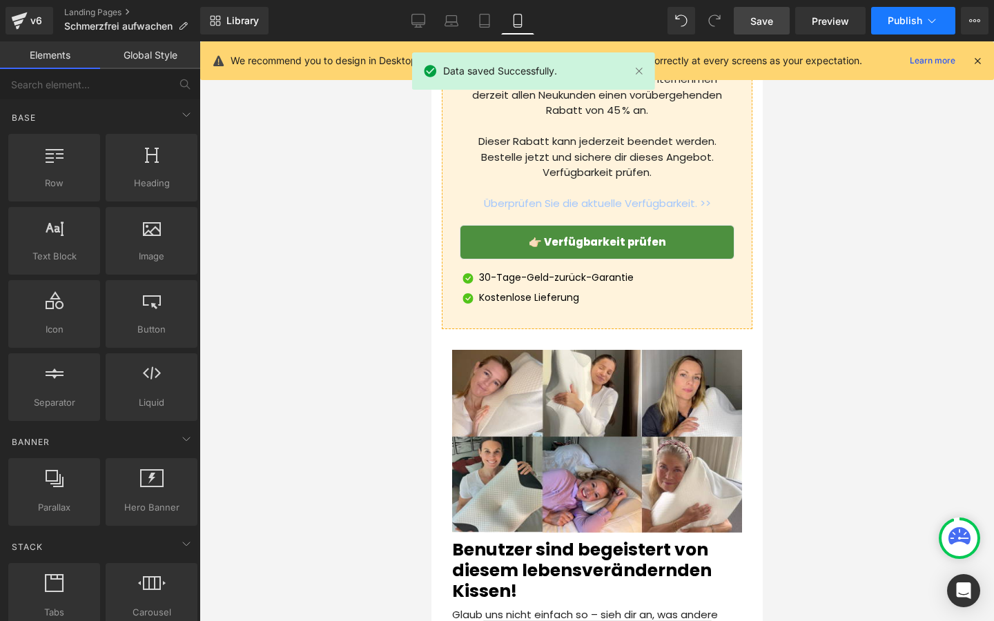
click at [886, 20] on button "Publish" at bounding box center [913, 21] width 84 height 28
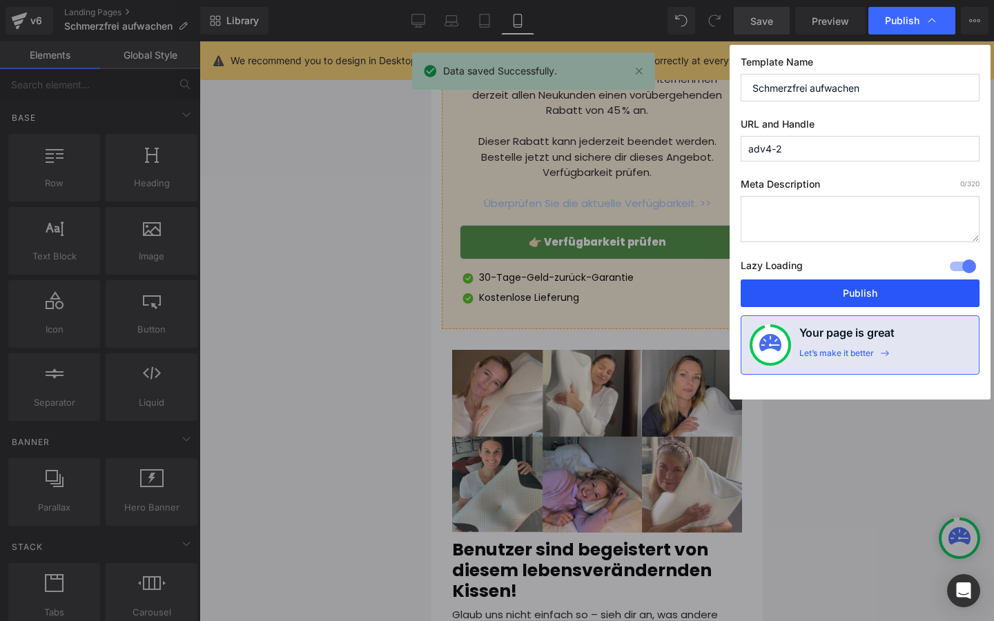
click at [809, 296] on button "Publish" at bounding box center [859, 293] width 239 height 28
